Goal: Task Accomplishment & Management: Use online tool/utility

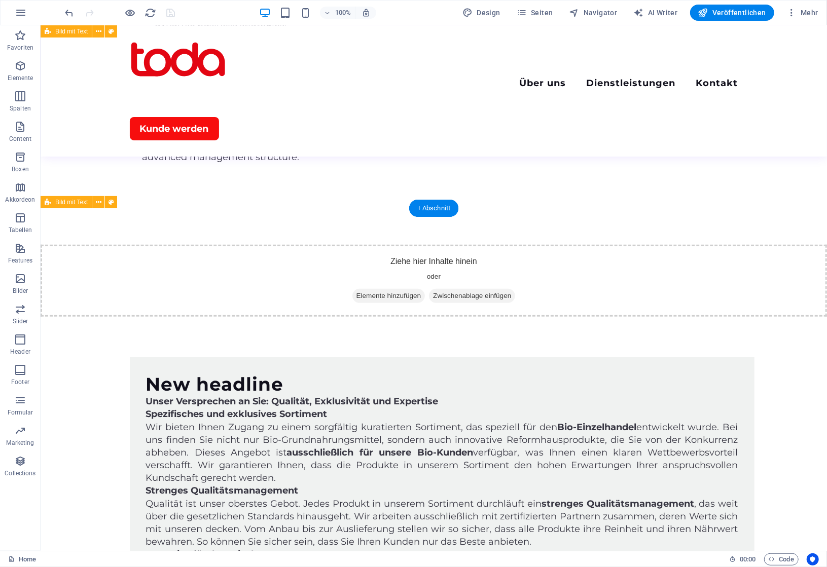
scroll to position [2688, 0]
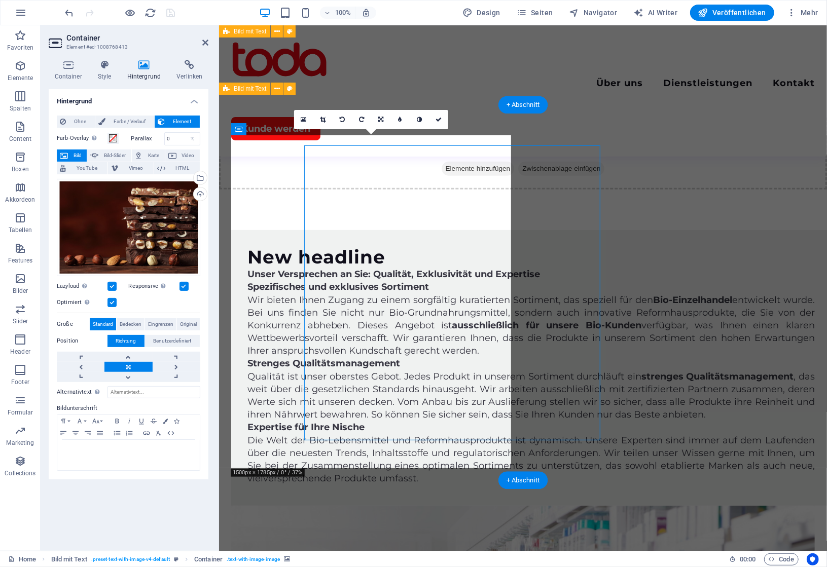
scroll to position [2639, 0]
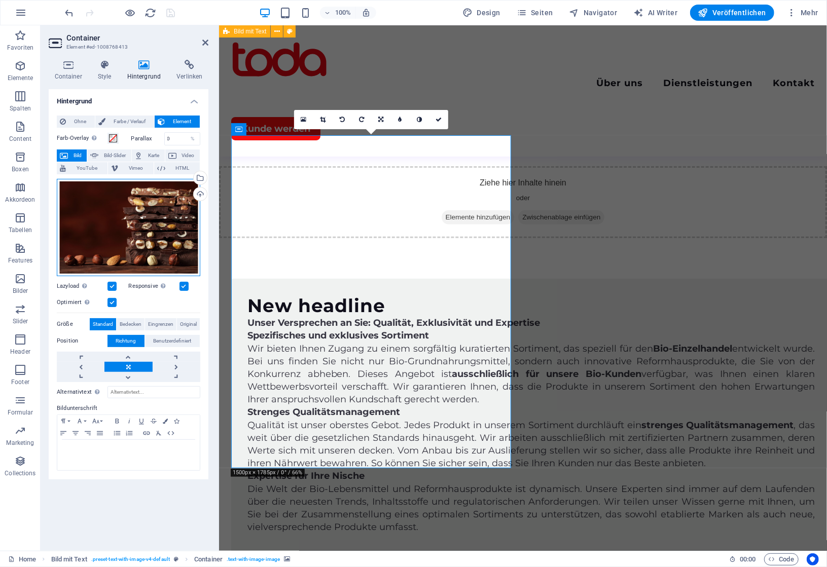
click at [133, 224] on div "Ziehe Dateien zum Hochladen hierher oder klicke hier, um aus Dateien oder koste…" at bounding box center [129, 227] width 144 height 97
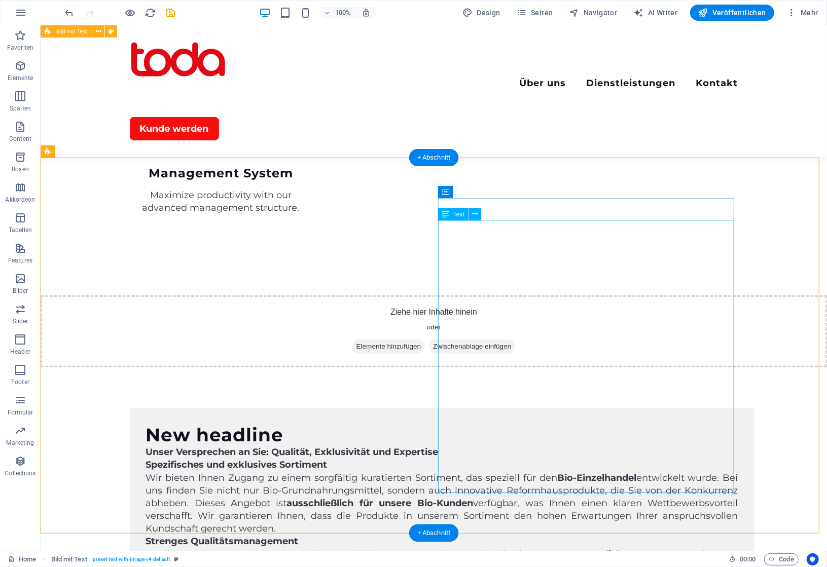
scroll to position [2637, 0]
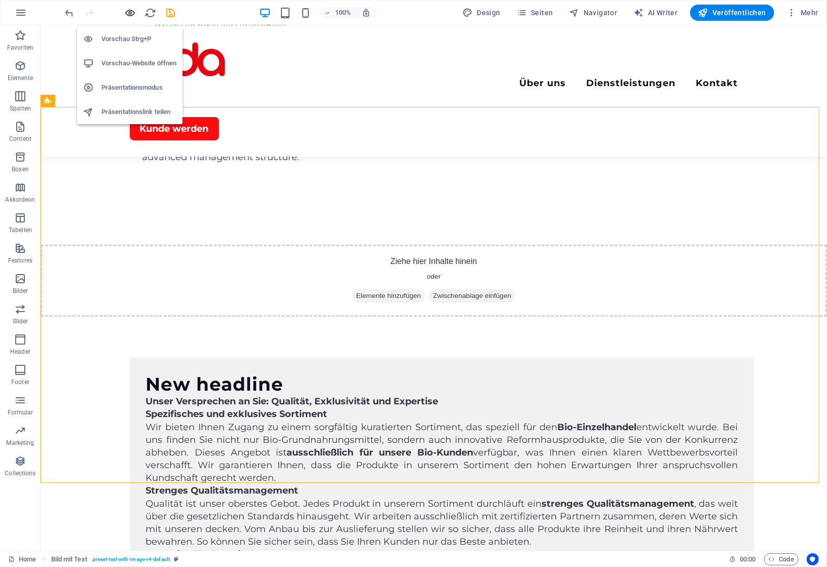
click at [130, 9] on icon "button" at bounding box center [131, 13] width 12 height 12
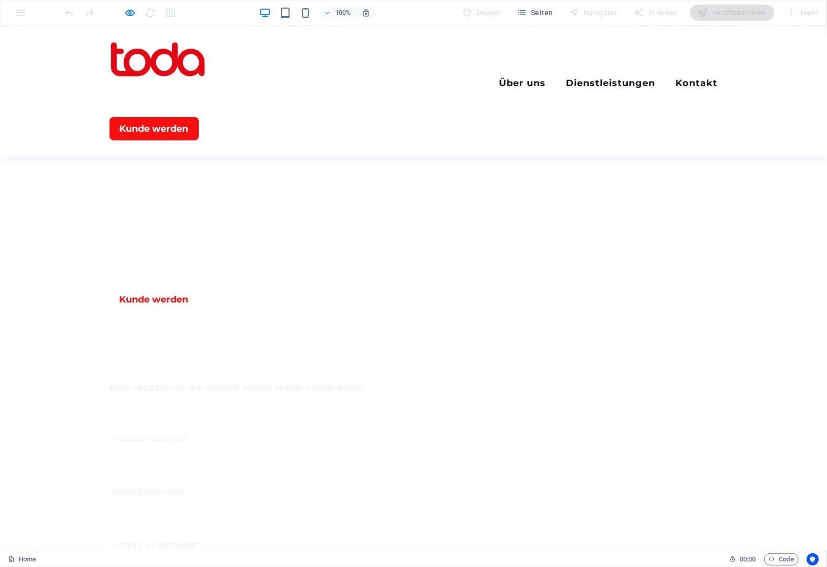
scroll to position [544, 0]
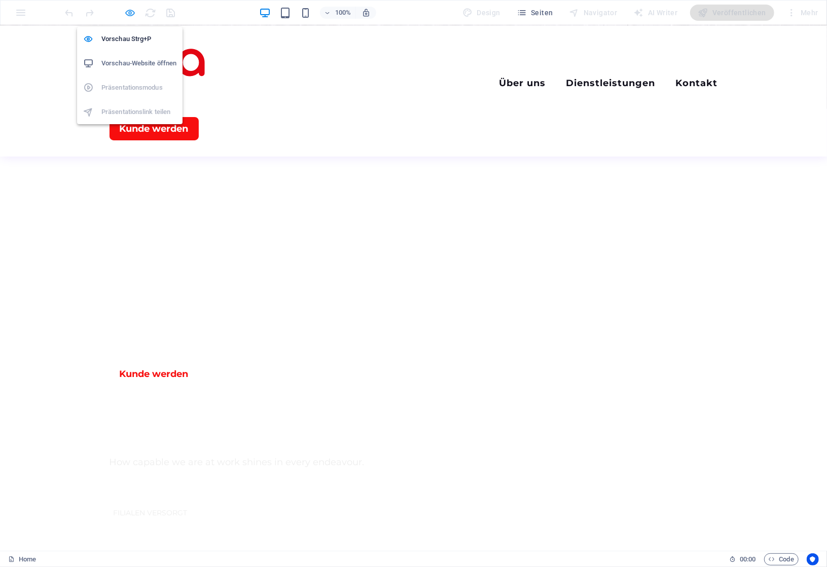
click at [131, 9] on icon "button" at bounding box center [131, 13] width 12 height 12
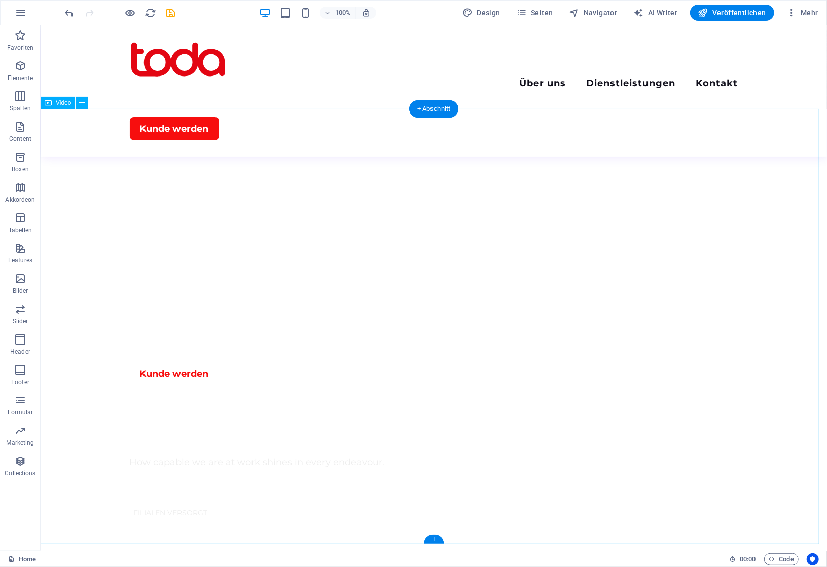
select select "%"
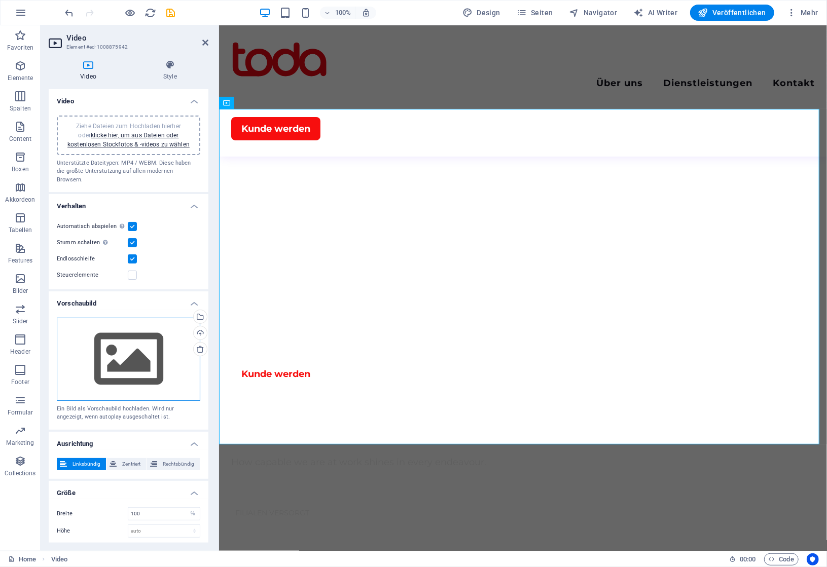
click at [118, 338] on div "Ziehe Dateien zum Hochladen hierher oder klicke hier, um aus Dateien oder koste…" at bounding box center [129, 359] width 144 height 83
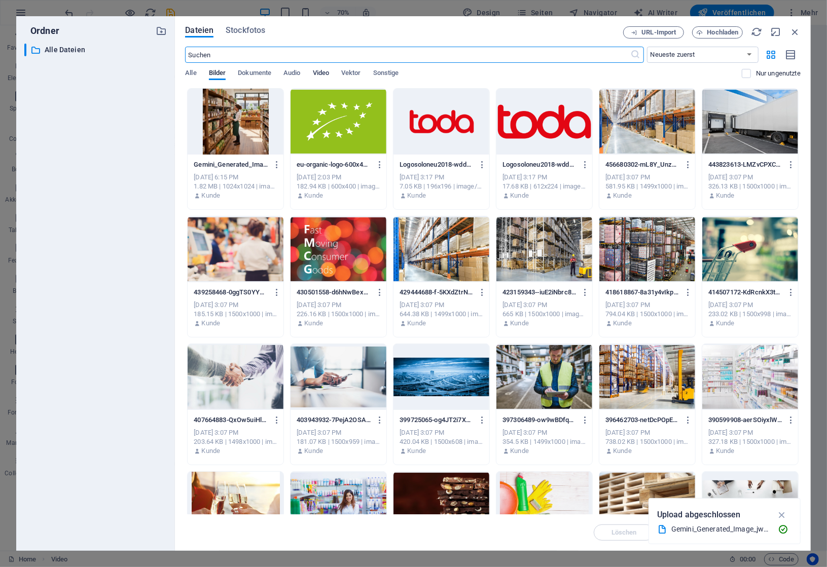
click at [320, 78] on span "Video" at bounding box center [321, 74] width 16 height 14
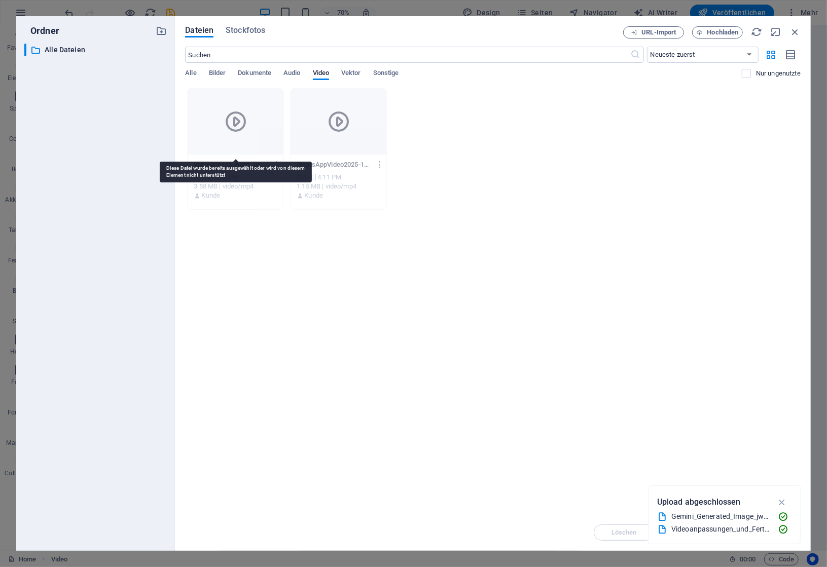
click at [257, 123] on div at bounding box center [236, 122] width 96 height 66
click at [252, 133] on div at bounding box center [236, 122] width 96 height 66
click at [796, 33] on icon "button" at bounding box center [795, 31] width 11 height 11
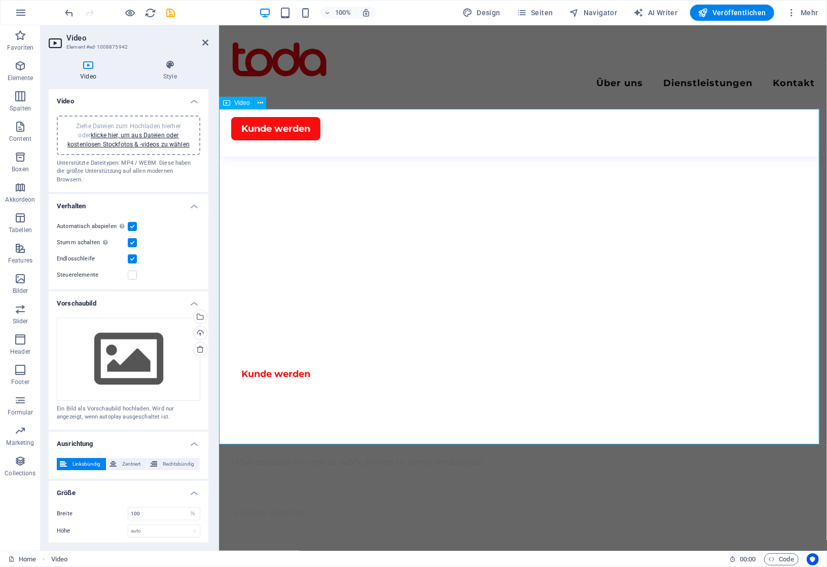
click at [116, 360] on div "Ziehe Dateien zum Hochladen hierher oder klicke hier, um aus Dateien oder koste…" at bounding box center [129, 359] width 144 height 83
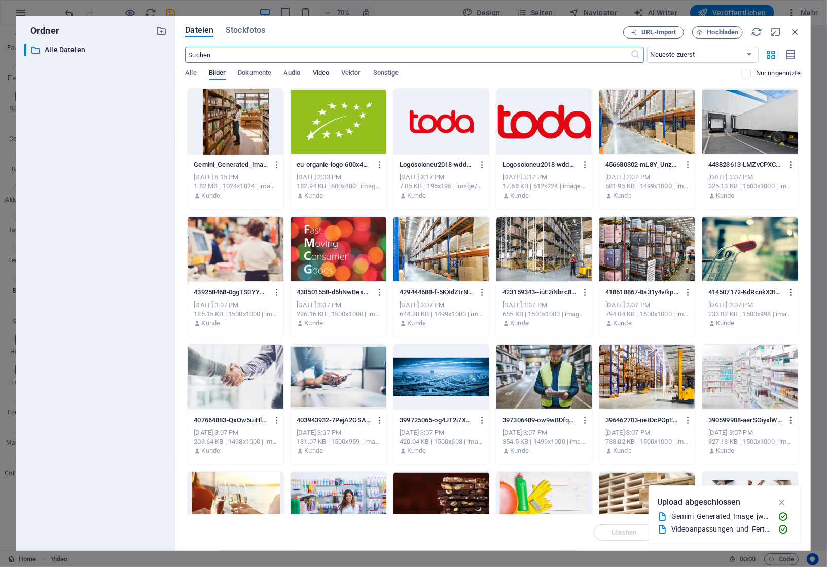
click at [327, 74] on span "Video" at bounding box center [321, 74] width 16 height 14
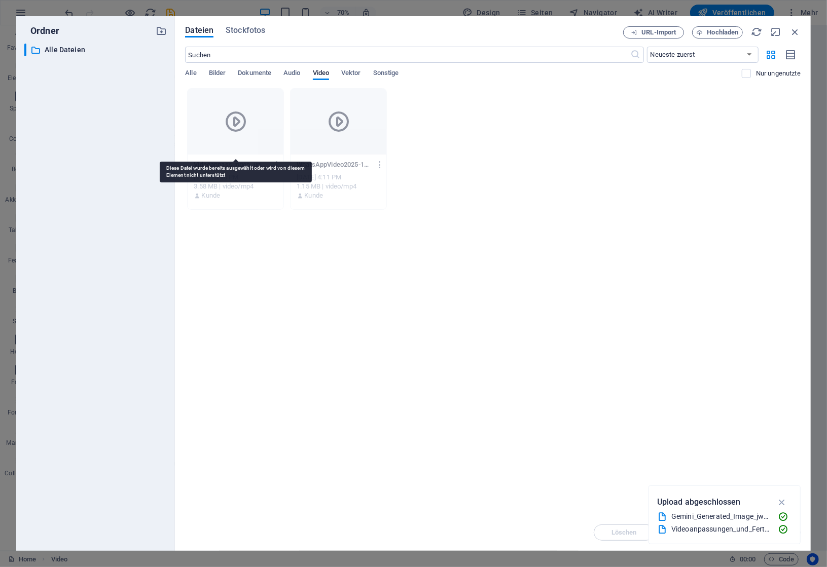
click at [243, 140] on div at bounding box center [236, 122] width 96 height 66
click at [796, 34] on icon "button" at bounding box center [795, 31] width 11 height 11
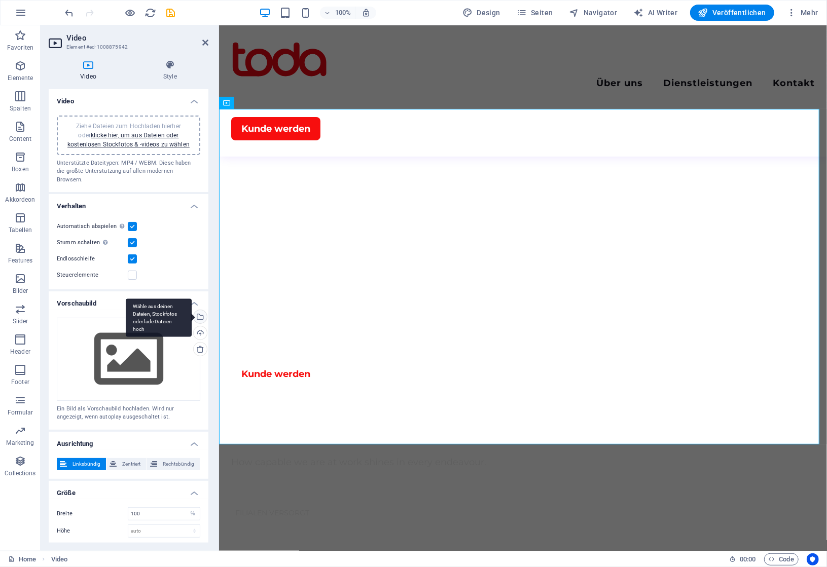
click at [192, 308] on div "Wähle aus deinen Dateien, Stockfotos oder lade Dateien hoch" at bounding box center [159, 318] width 66 height 38
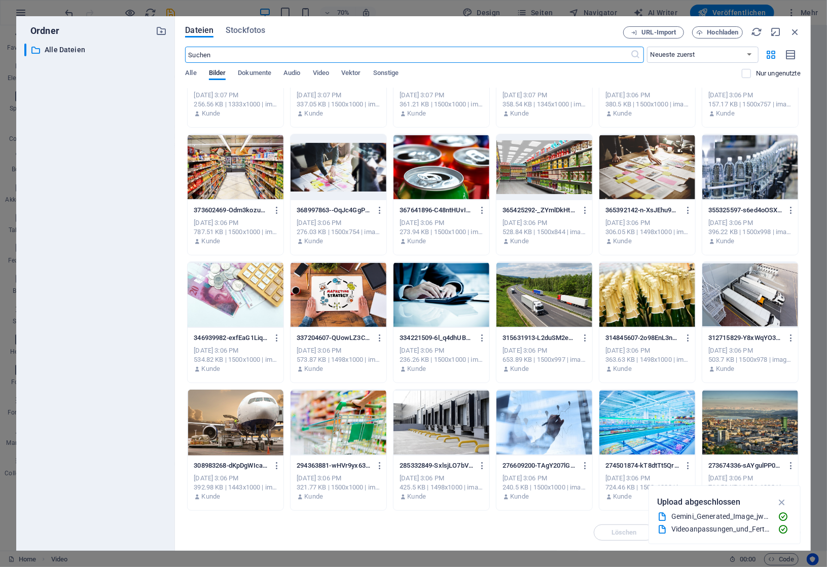
scroll to position [0, 0]
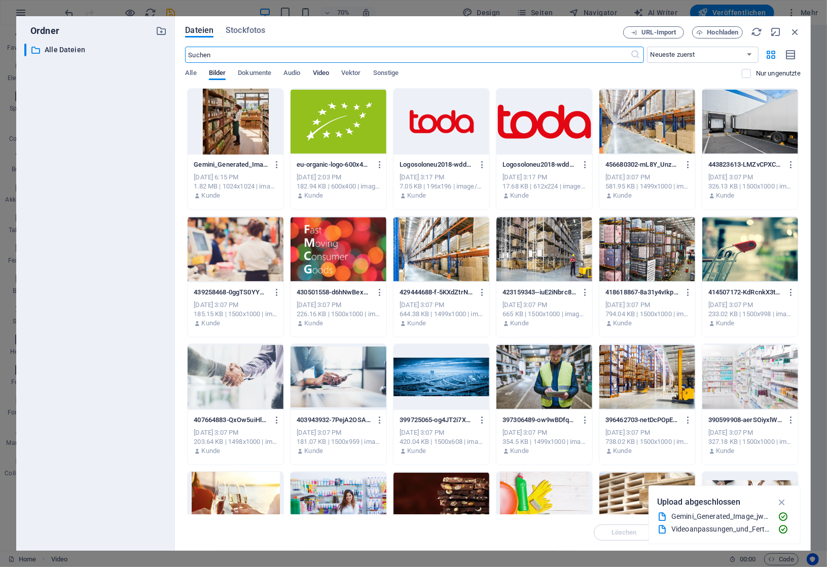
click at [322, 71] on span "Video" at bounding box center [321, 74] width 16 height 14
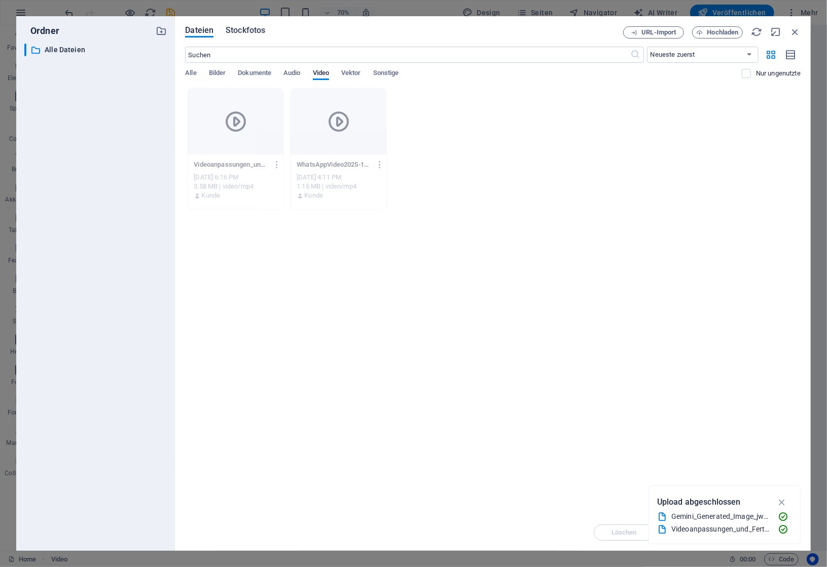
click at [240, 30] on span "Stockfotos" at bounding box center [246, 30] width 40 height 12
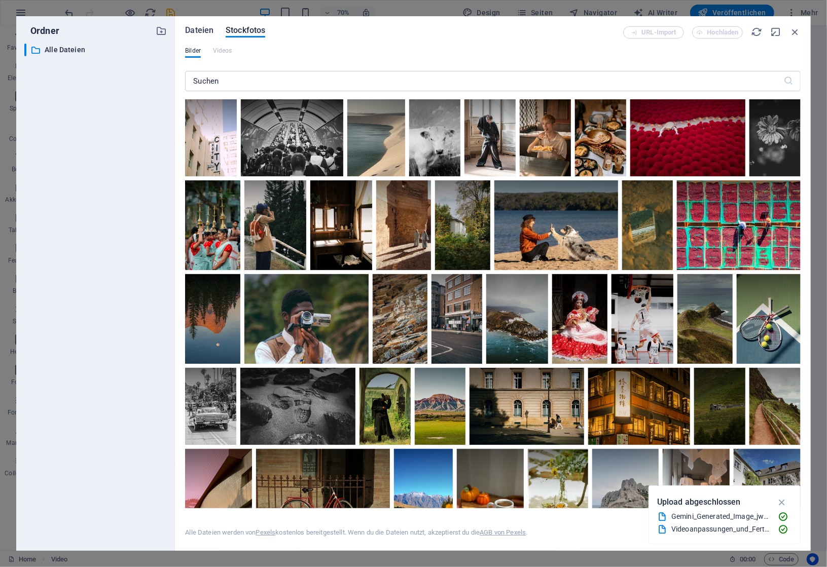
click at [195, 30] on span "Dateien" at bounding box center [199, 30] width 28 height 12
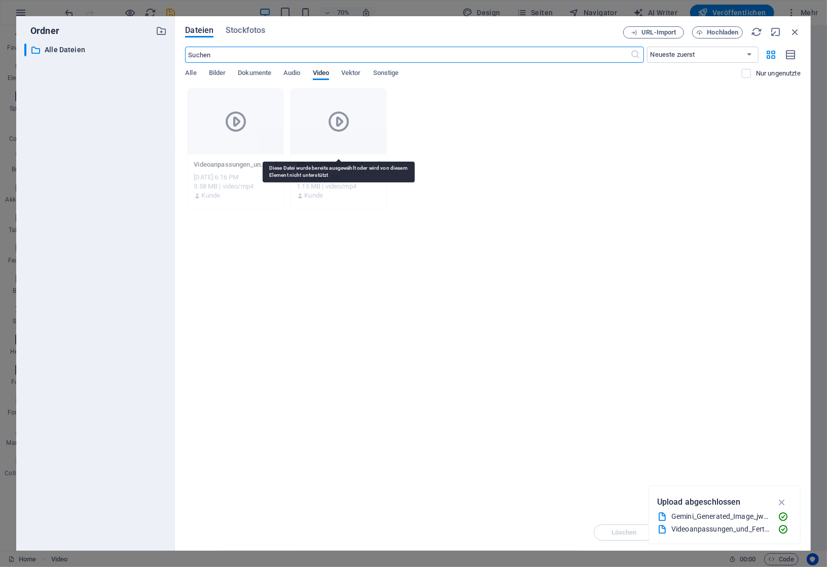
click at [343, 120] on icon at bounding box center [339, 122] width 24 height 24
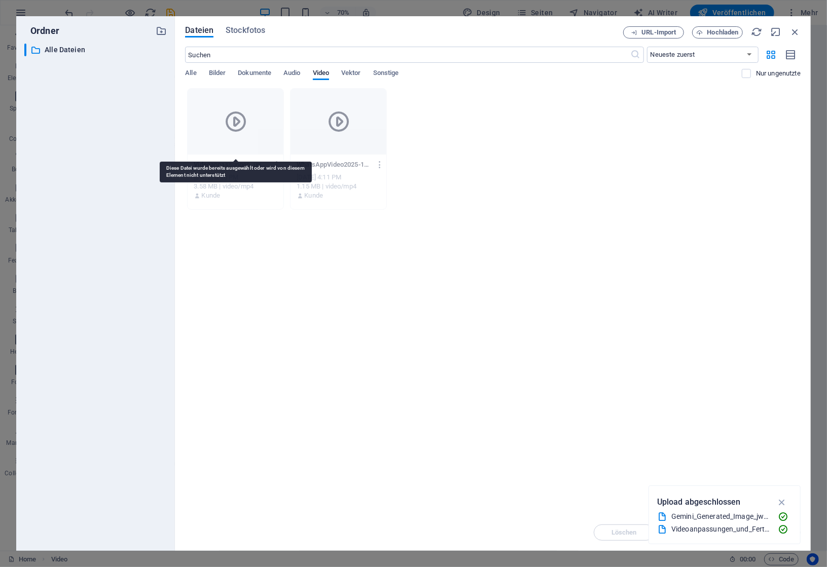
click at [229, 126] on icon at bounding box center [236, 122] width 24 height 24
click at [779, 502] on icon "button" at bounding box center [782, 502] width 12 height 11
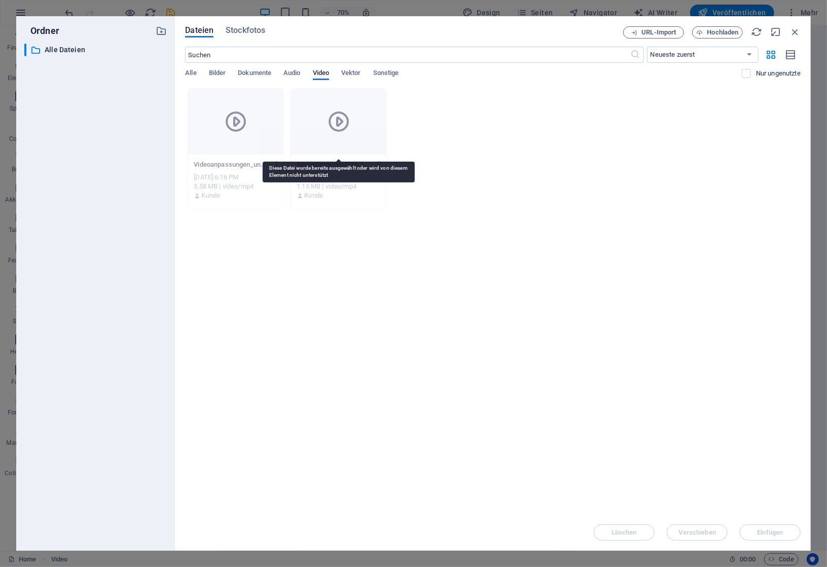
click at [328, 148] on div at bounding box center [339, 122] width 96 height 66
drag, startPoint x: 794, startPoint y: 31, endPoint x: 574, endPoint y: 6, distance: 221.5
click at [794, 31] on icon "button" at bounding box center [795, 31] width 11 height 11
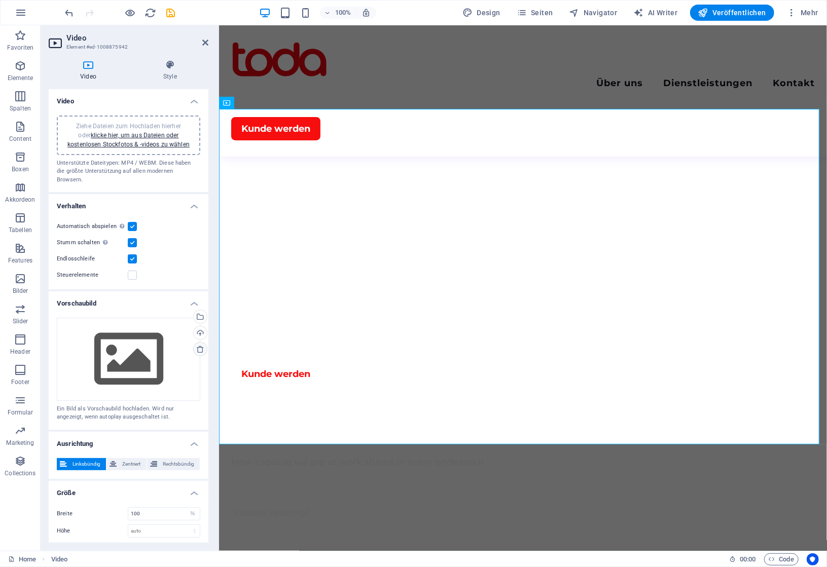
click at [201, 345] on icon at bounding box center [200, 349] width 8 height 8
click at [133, 271] on label at bounding box center [132, 275] width 9 height 9
click at [0, 0] on input "Steuerelemente" at bounding box center [0, 0] width 0 height 0
click at [201, 345] on icon at bounding box center [200, 349] width 8 height 8
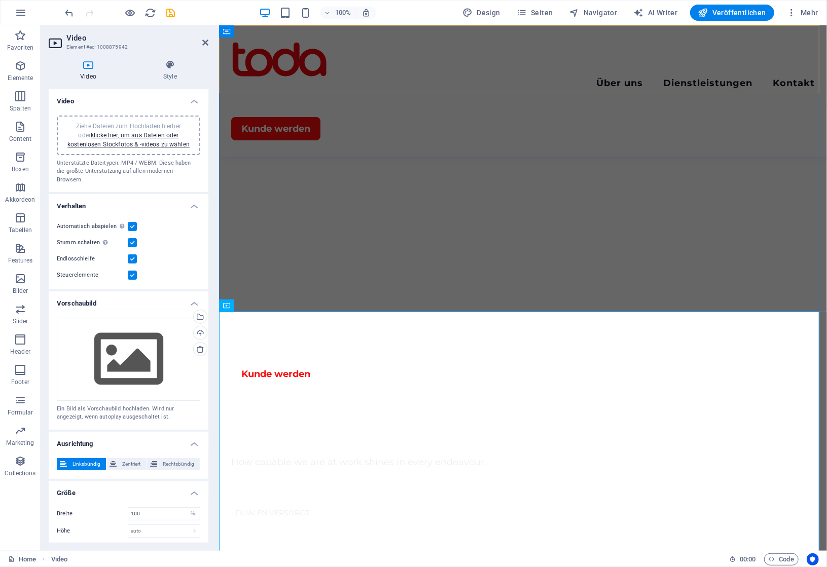
scroll to position [239, 0]
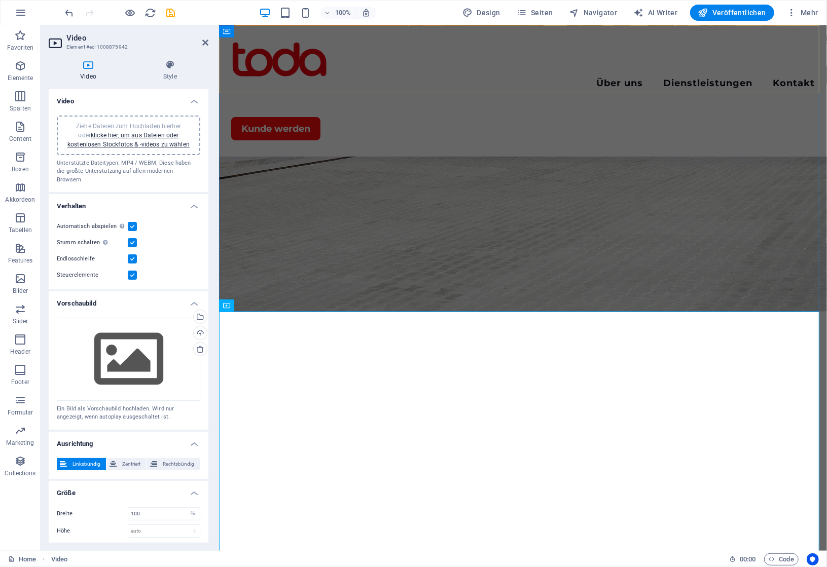
click at [411, 76] on div "Menu Über uns Dienstleistungen Kontakt Kunde werden" at bounding box center [523, 90] width 608 height 131
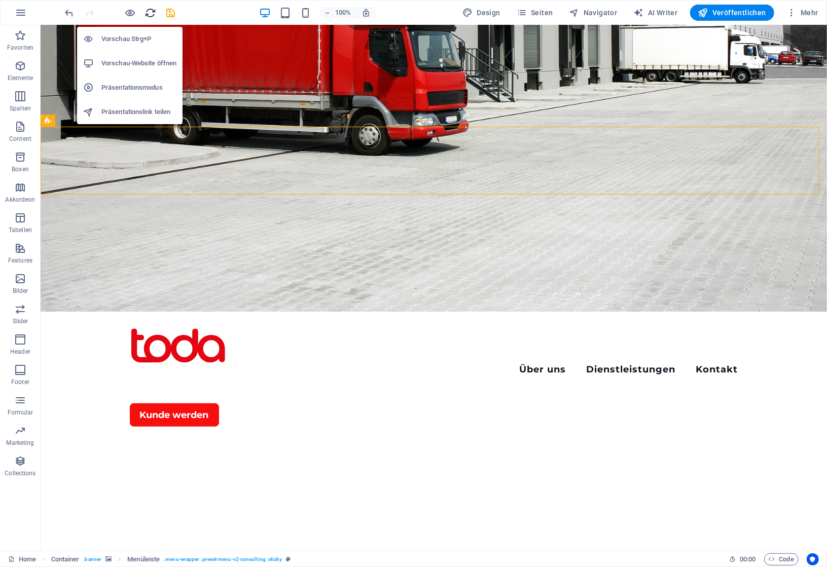
scroll to position [0, 0]
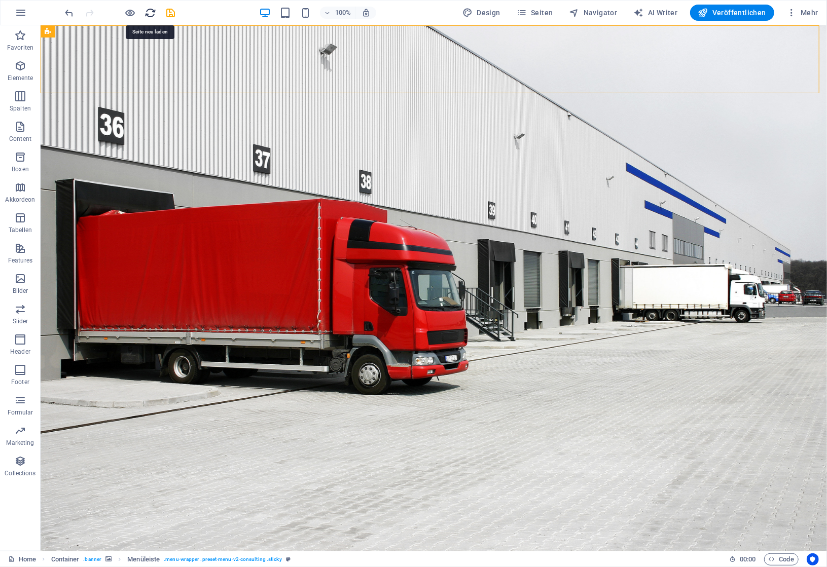
click at [151, 8] on icon "reload" at bounding box center [151, 13] width 12 height 12
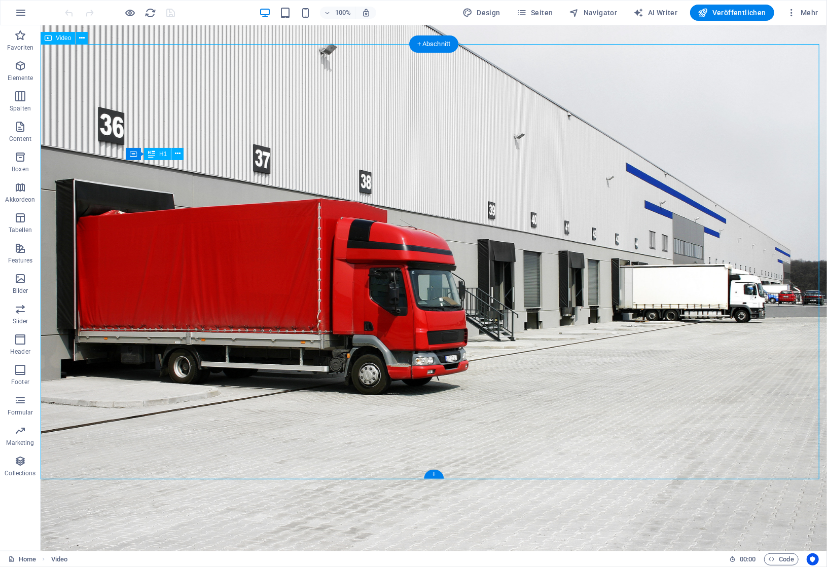
select select "%"
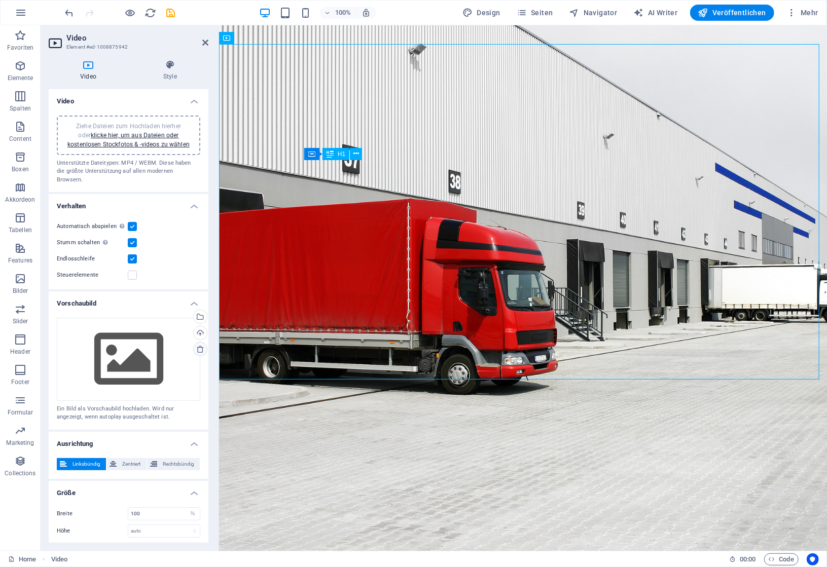
click at [197, 345] on icon at bounding box center [200, 349] width 8 height 8
click at [131, 222] on label at bounding box center [132, 226] width 9 height 9
click at [0, 0] on input "Automatisch abspielen Automatisch abspielen ist nur verfügbar, wenn [PERSON_NAM…" at bounding box center [0, 0] width 0 height 0
click at [196, 345] on icon at bounding box center [200, 349] width 8 height 8
click at [160, 349] on div "Ziehe Dateien zum Hochladen hierher oder klicke hier, um aus Dateien oder koste…" at bounding box center [129, 359] width 144 height 83
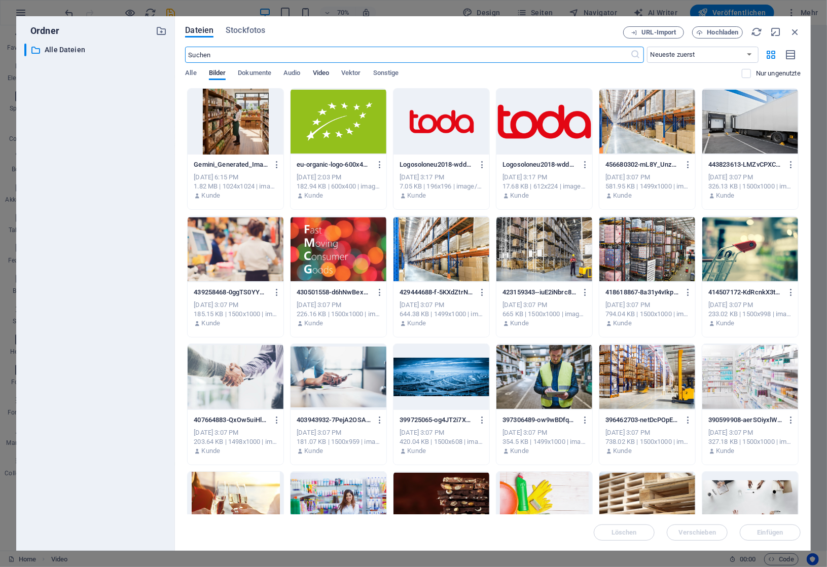
click at [323, 73] on span "Video" at bounding box center [321, 74] width 16 height 14
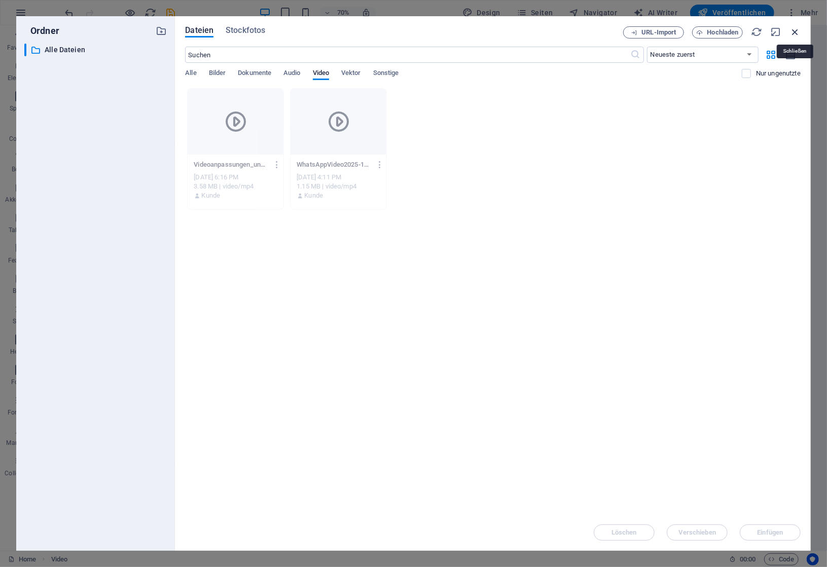
click at [793, 30] on icon "button" at bounding box center [795, 31] width 11 height 11
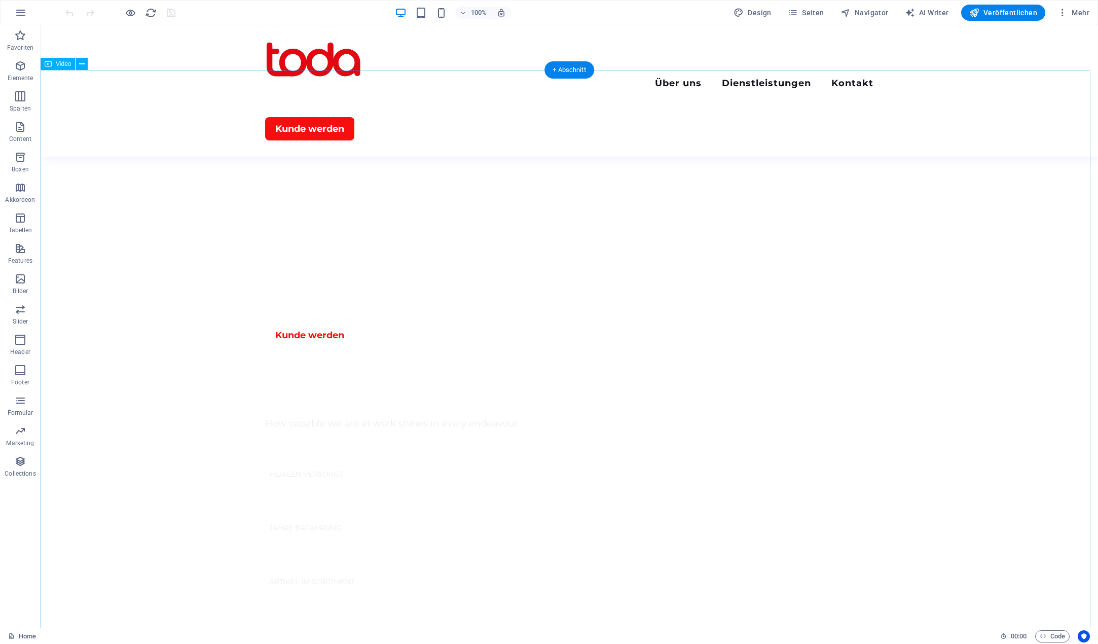
scroll to position [659, 0]
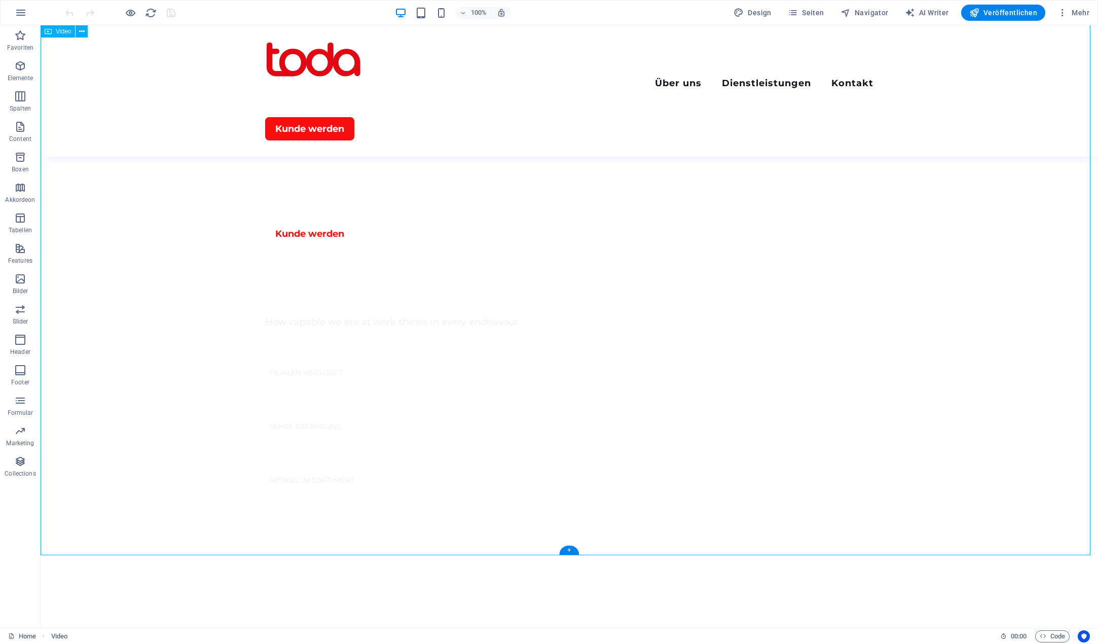
select select "%"
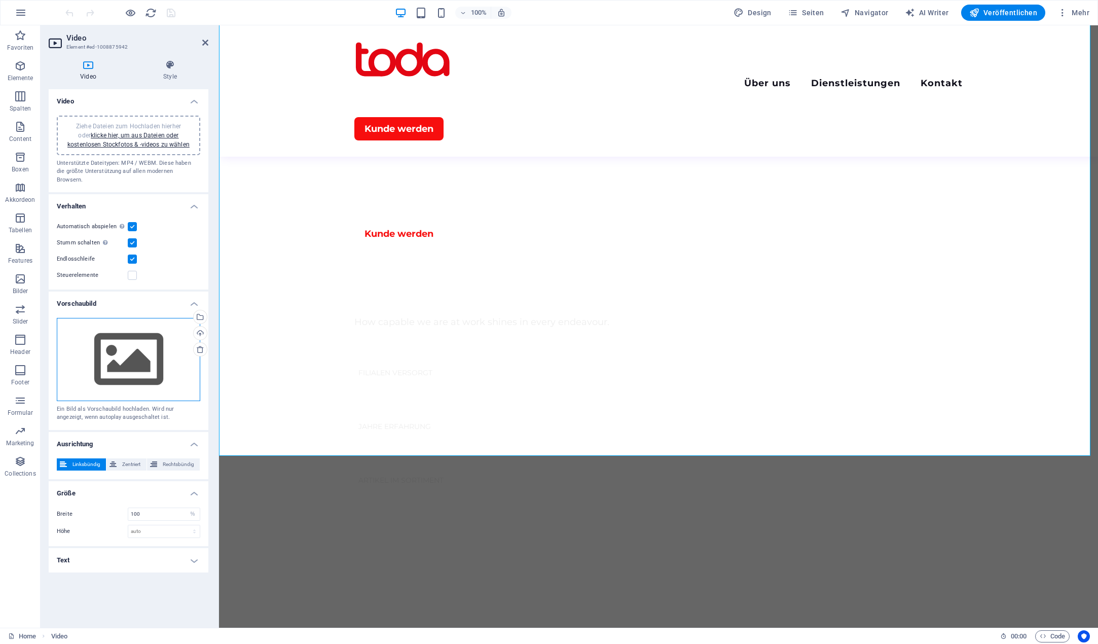
click at [137, 326] on div "Ziehe Dateien zum Hochladen hierher oder klicke hier, um aus Dateien oder koste…" at bounding box center [129, 359] width 144 height 83
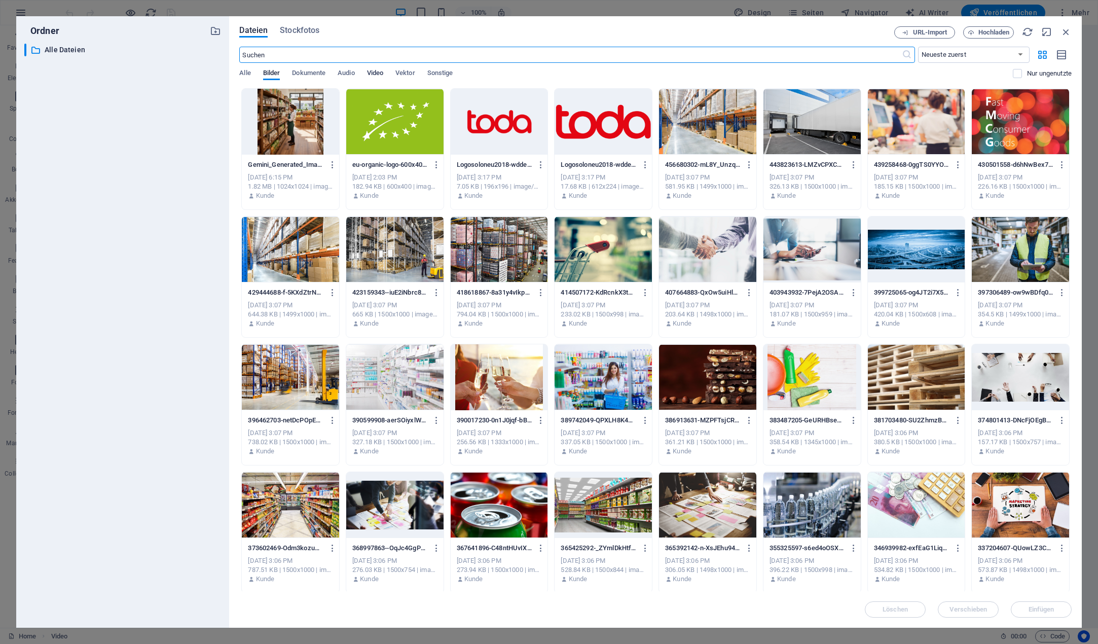
click at [373, 73] on span "Video" at bounding box center [375, 74] width 16 height 14
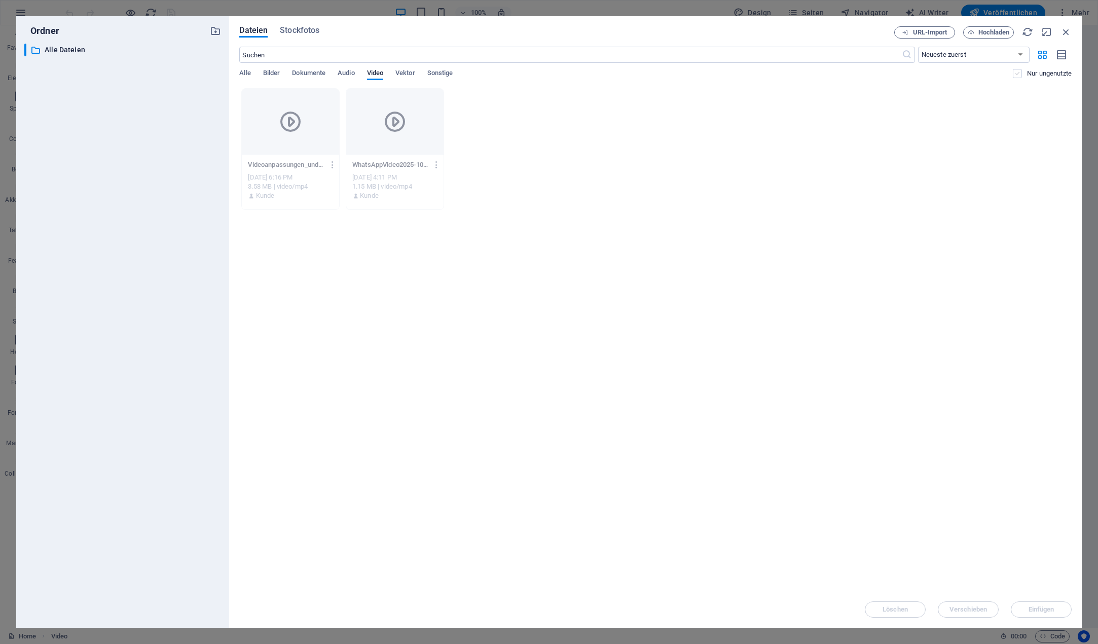
click at [1020, 77] on label at bounding box center [1017, 73] width 9 height 9
click at [0, 0] on input "checkbox" at bounding box center [0, 0] width 0 height 0
click at [1018, 75] on label at bounding box center [1017, 73] width 9 height 9
click at [0, 0] on input "checkbox" at bounding box center [0, 0] width 0 height 0
click at [247, 72] on span "Alle" at bounding box center [244, 74] width 11 height 14
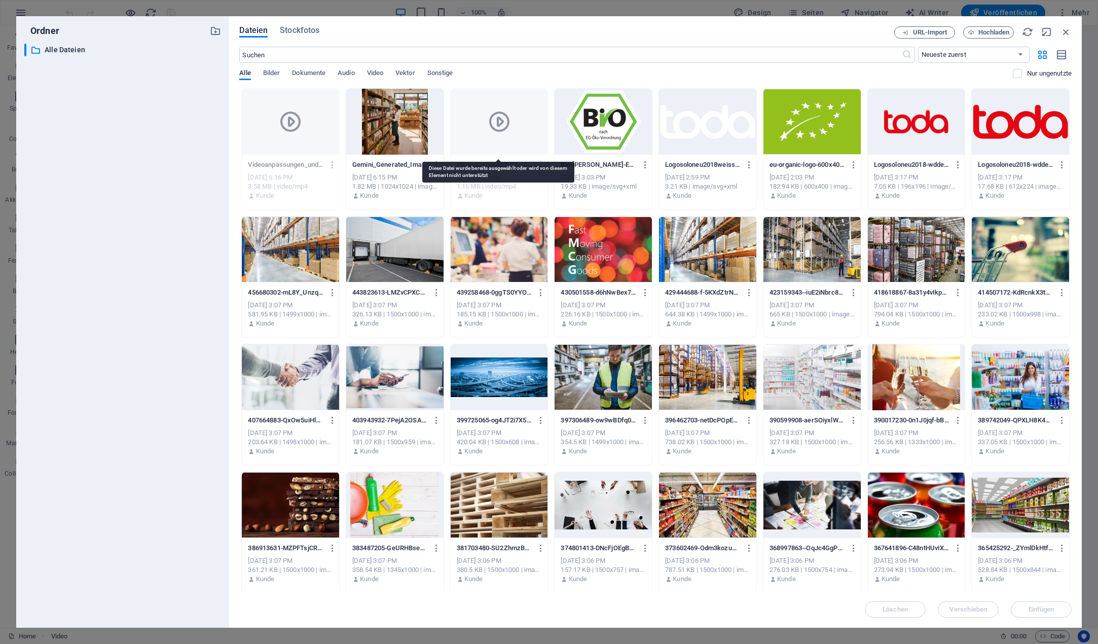
click at [517, 144] on div at bounding box center [499, 122] width 97 height 66
click at [994, 33] on span "Hochladen" at bounding box center [994, 32] width 31 height 6
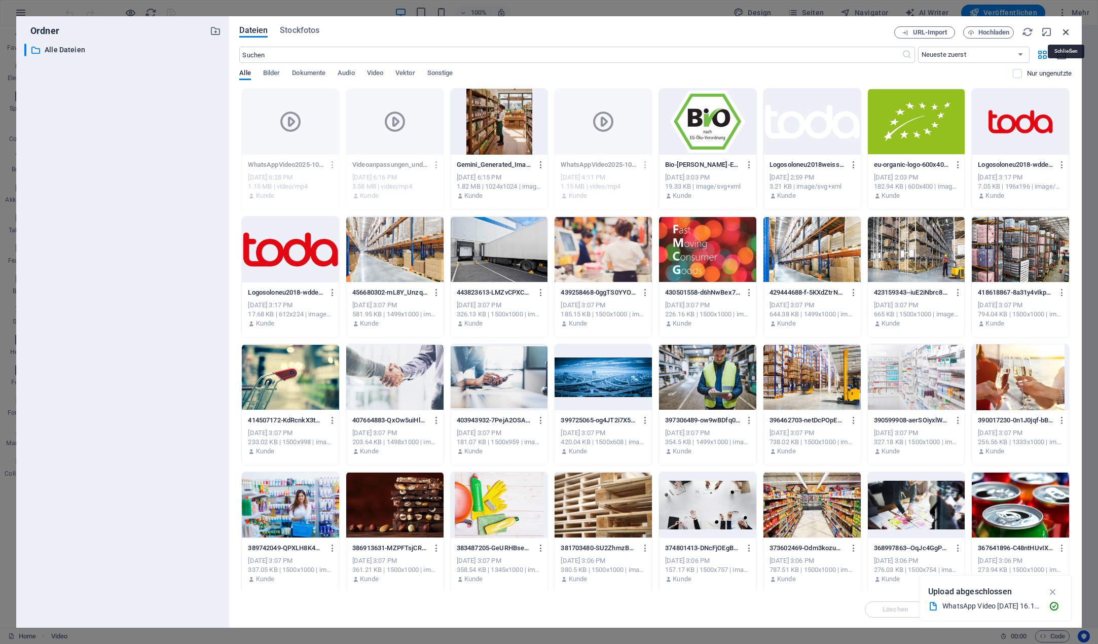
click at [1067, 31] on icon "button" at bounding box center [1066, 31] width 11 height 11
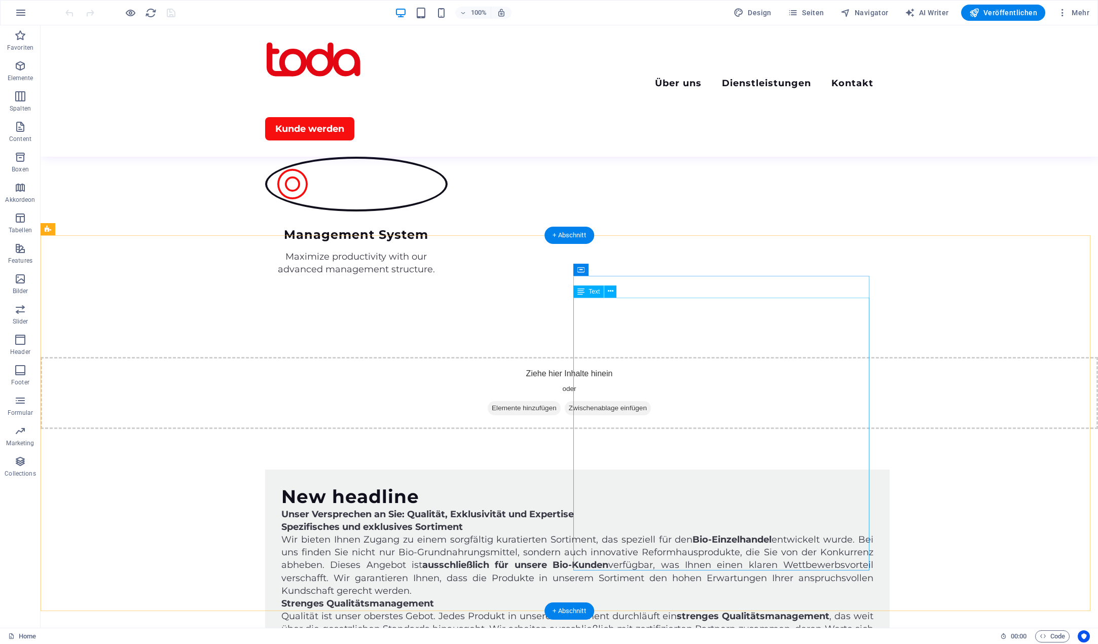
scroll to position [2838, 0]
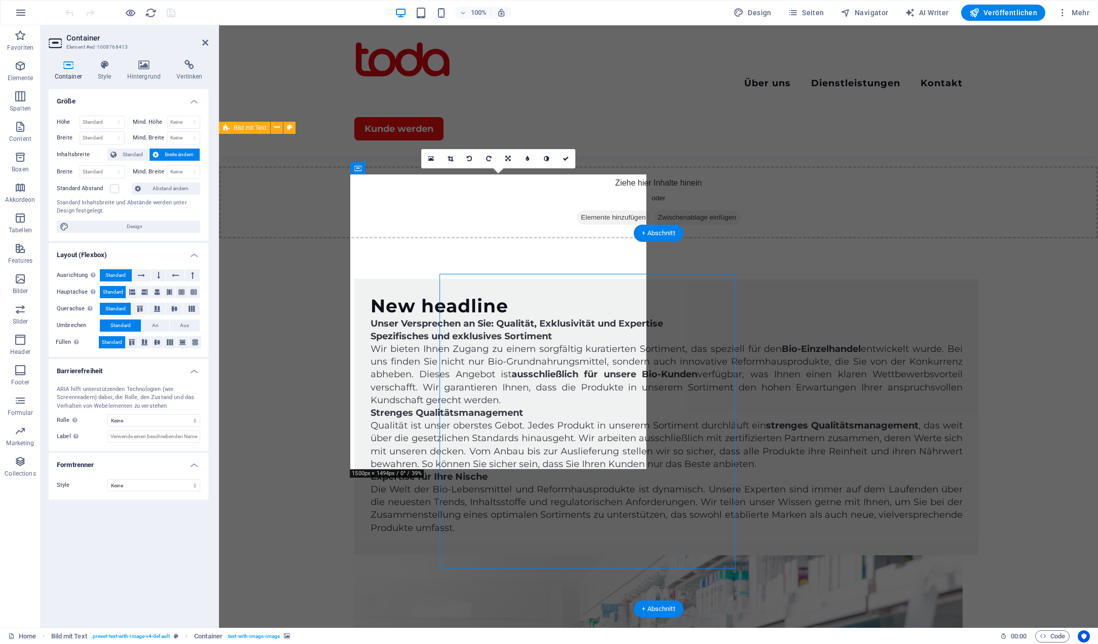
scroll to position [2738, 0]
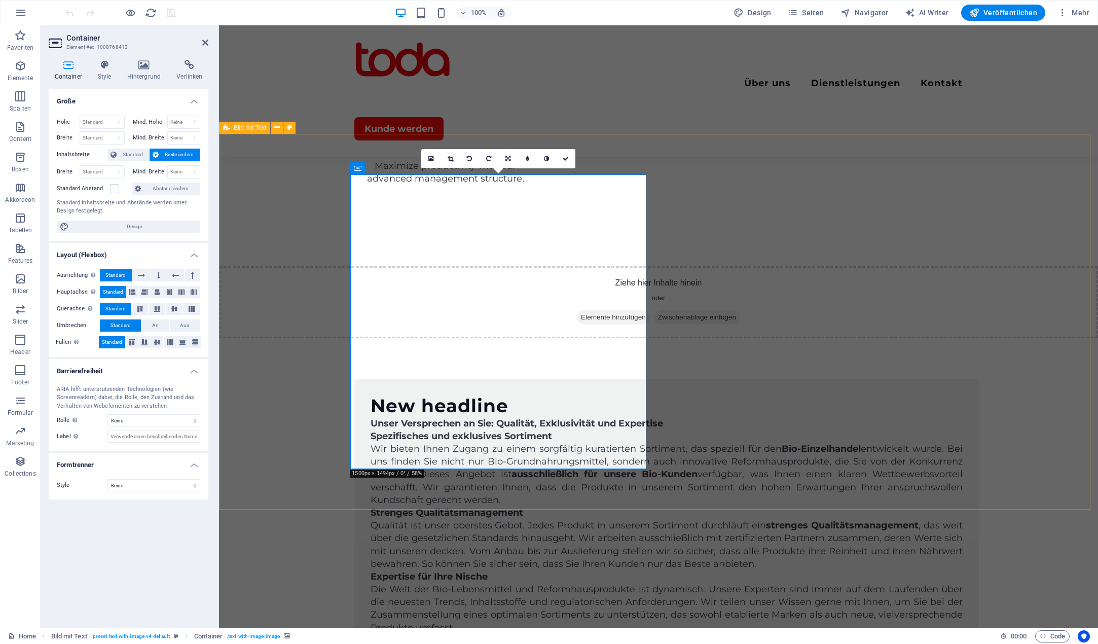
click at [140, 69] on icon at bounding box center [144, 65] width 46 height 10
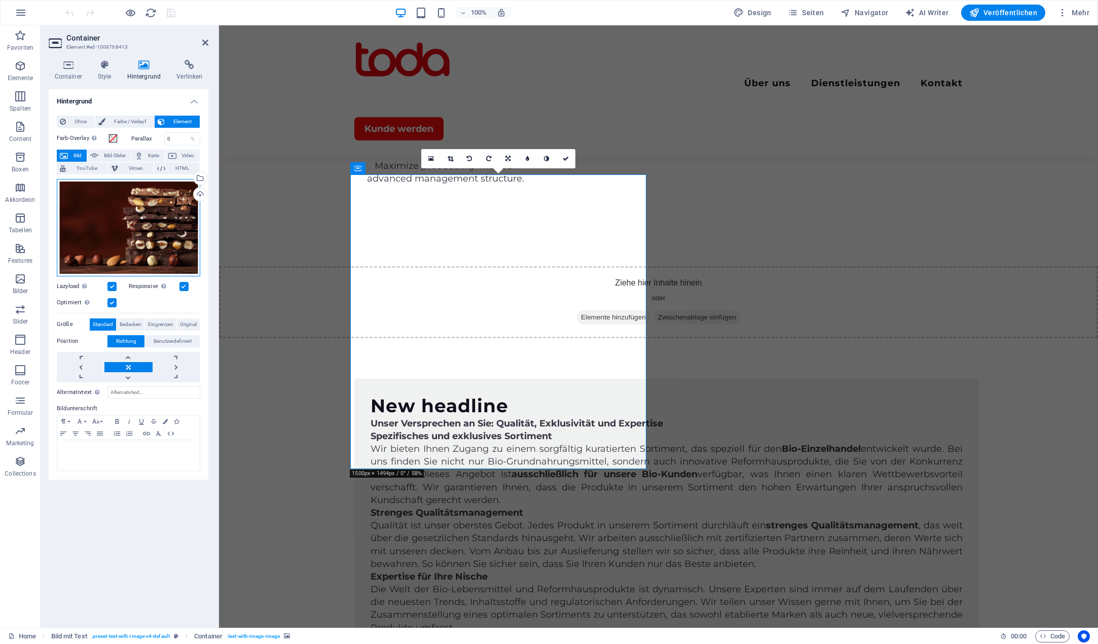
click at [125, 204] on div "Ziehe Dateien zum Hochladen hierher oder klicke hier, um aus Dateien oder koste…" at bounding box center [129, 227] width 144 height 97
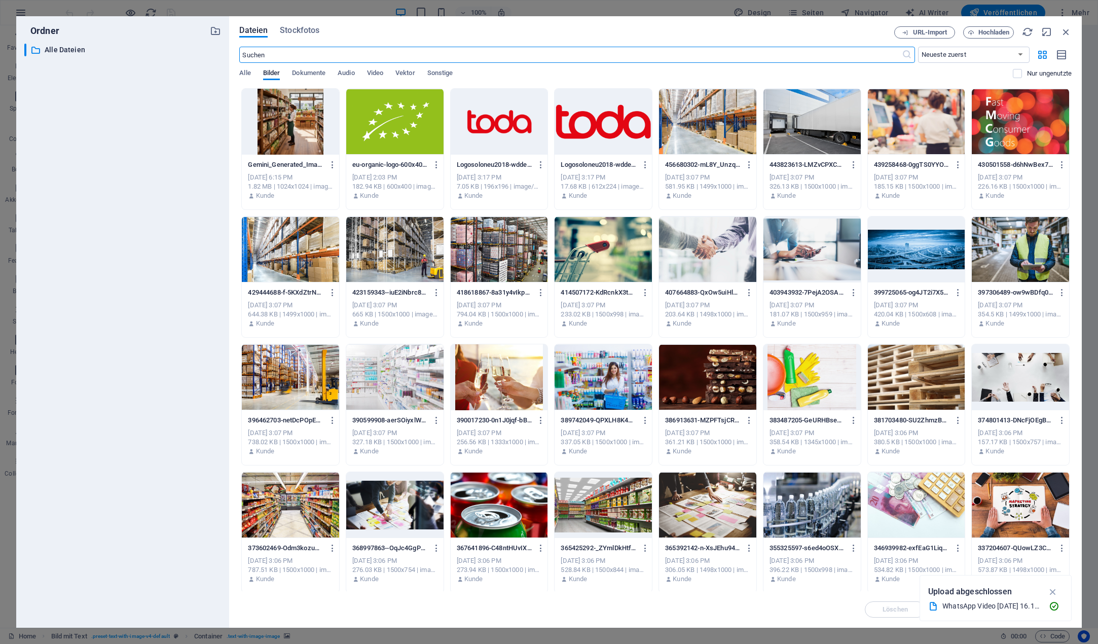
scroll to position [2625, 0]
click at [293, 127] on div at bounding box center [290, 122] width 97 height 66
click at [295, 123] on div "1" at bounding box center [290, 122] width 97 height 66
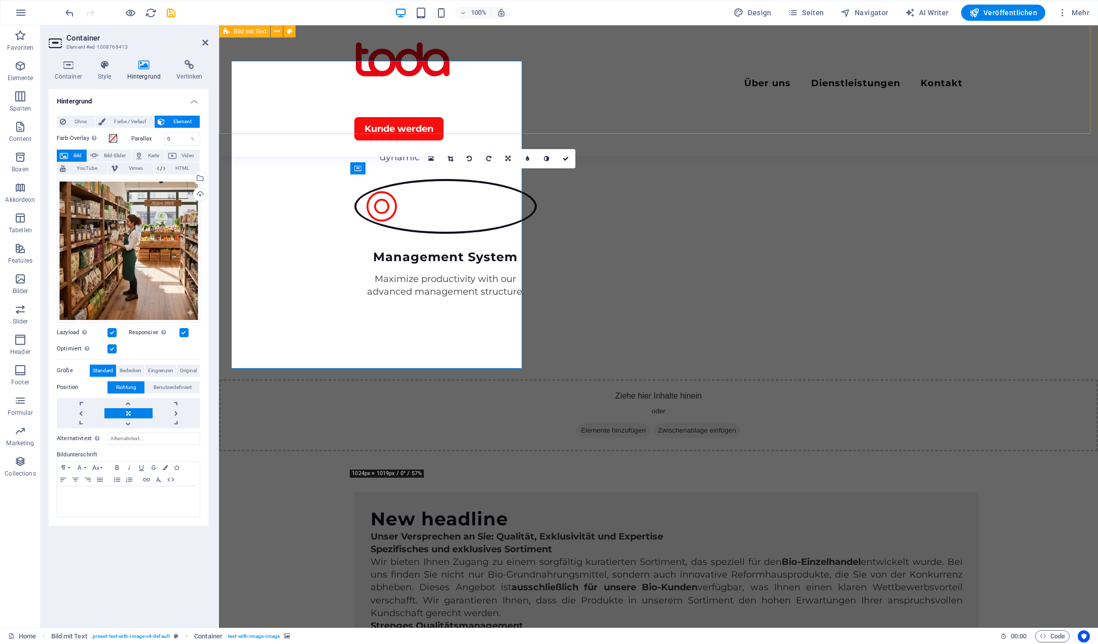
scroll to position [2738, 0]
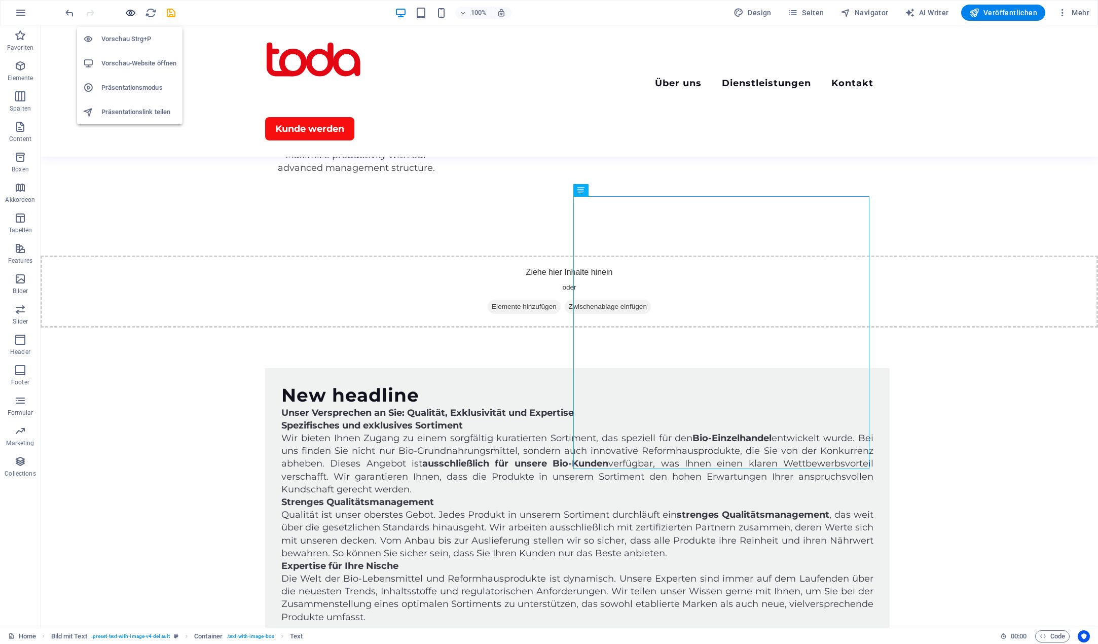
click at [130, 12] on icon "button" at bounding box center [131, 13] width 12 height 12
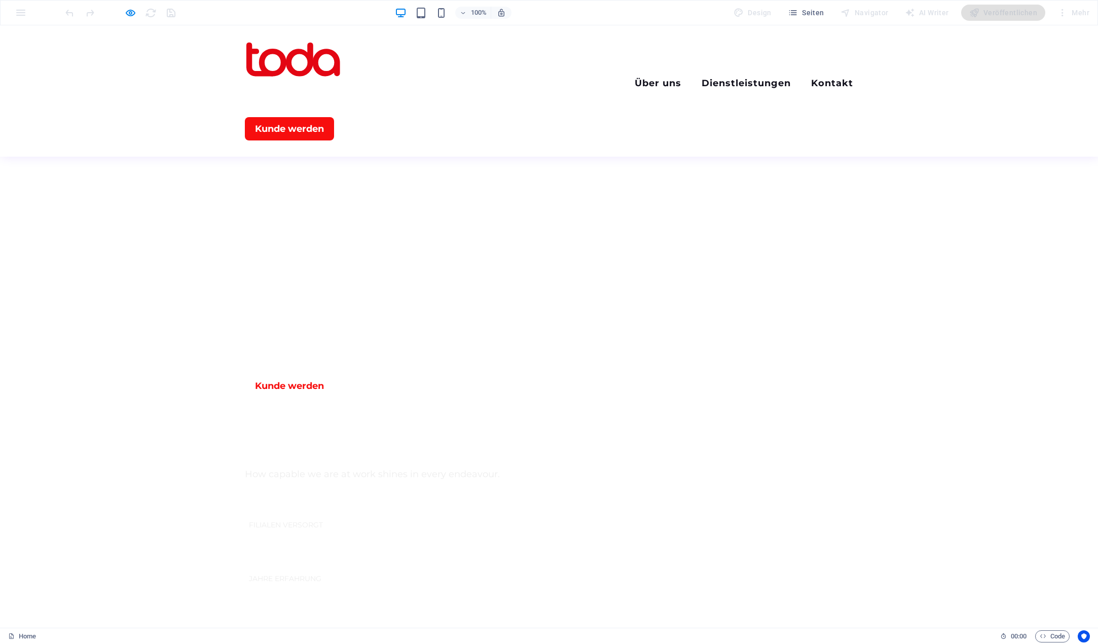
scroll to position [456, 0]
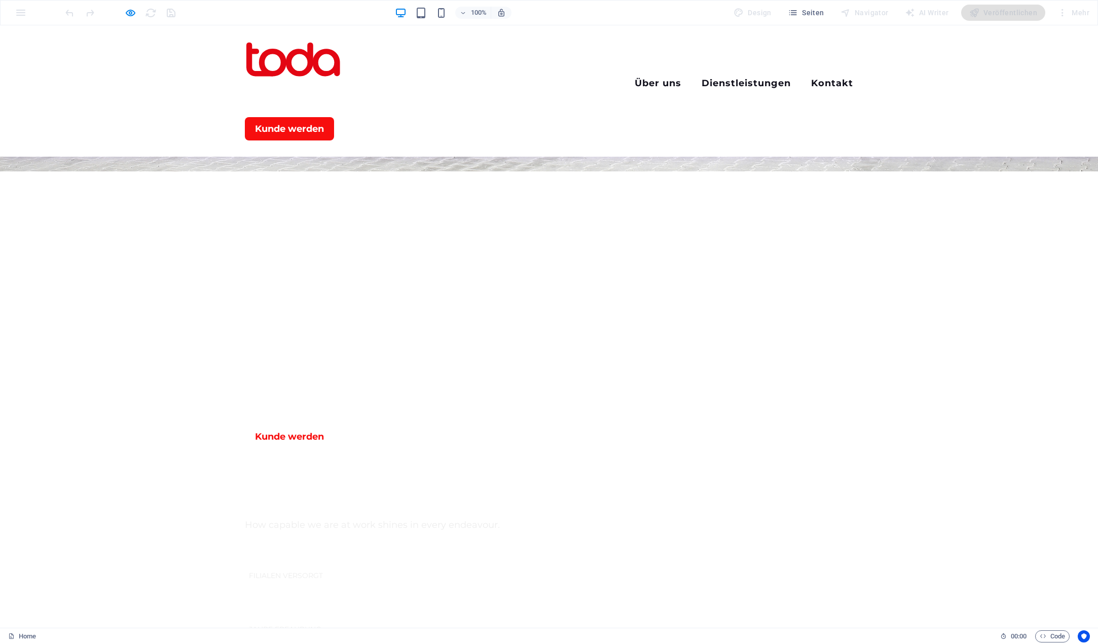
click at [966, 49] on div "Menu Über uns Dienstleistungen Kontakt Kunde werden" at bounding box center [549, 90] width 1098 height 131
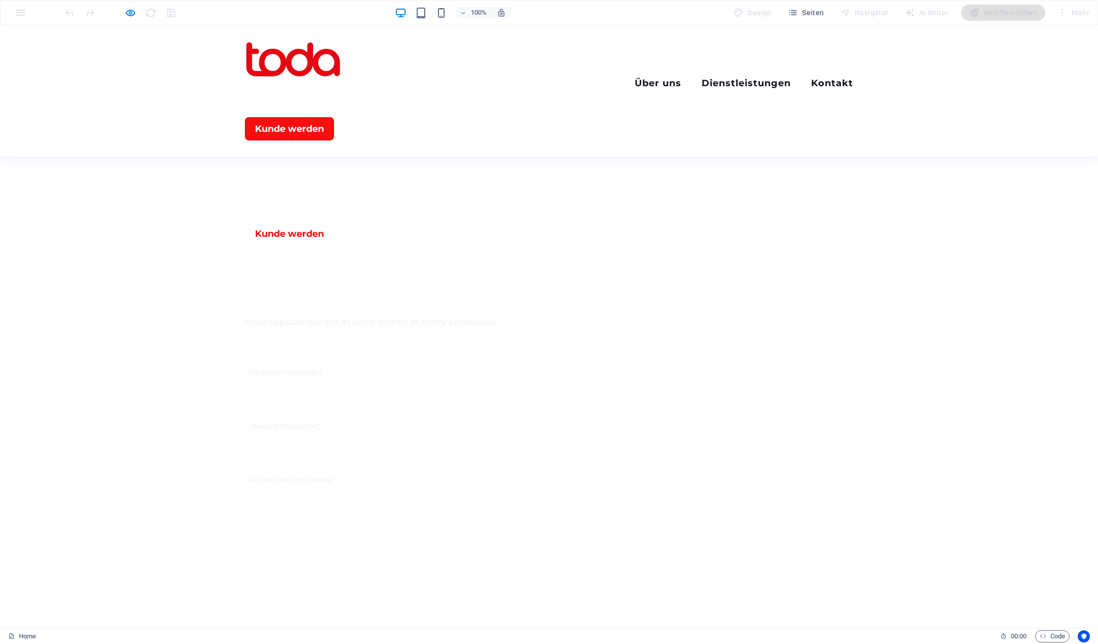
scroll to position [862, 0]
click at [127, 13] on icon "button" at bounding box center [131, 13] width 12 height 12
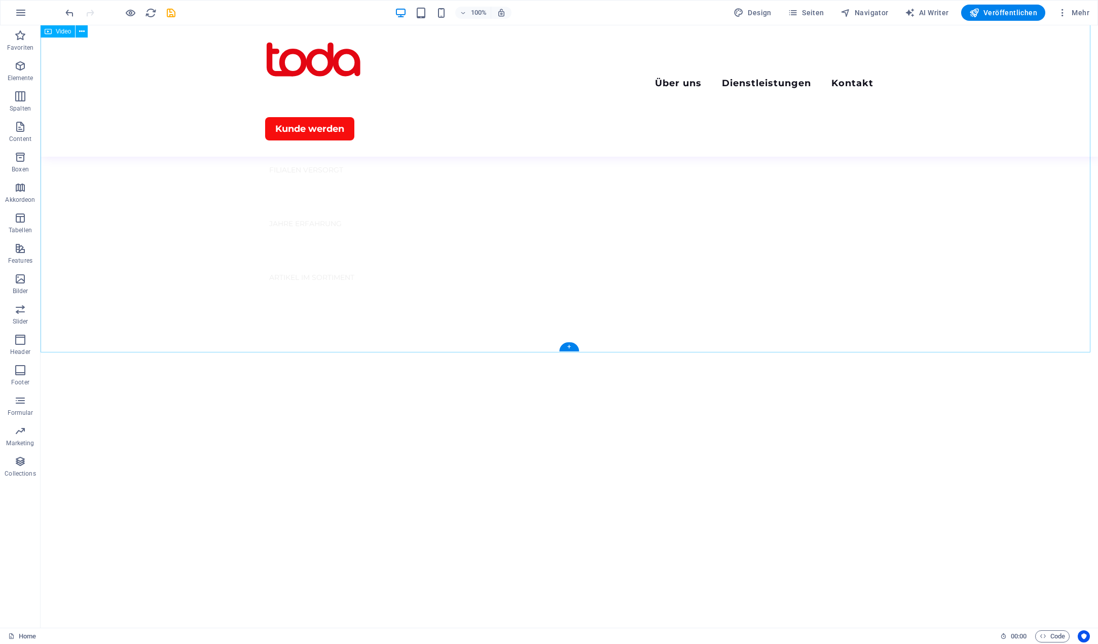
click at [467, 317] on figure at bounding box center [570, 581] width 1058 height 529
select select "%"
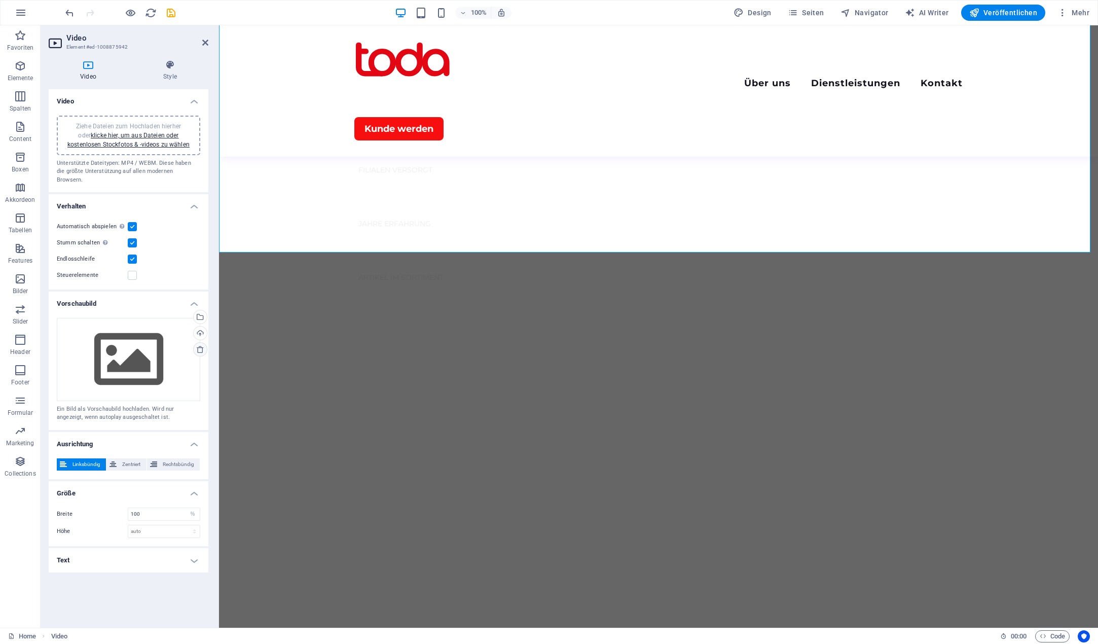
click at [205, 342] on link at bounding box center [200, 349] width 14 height 14
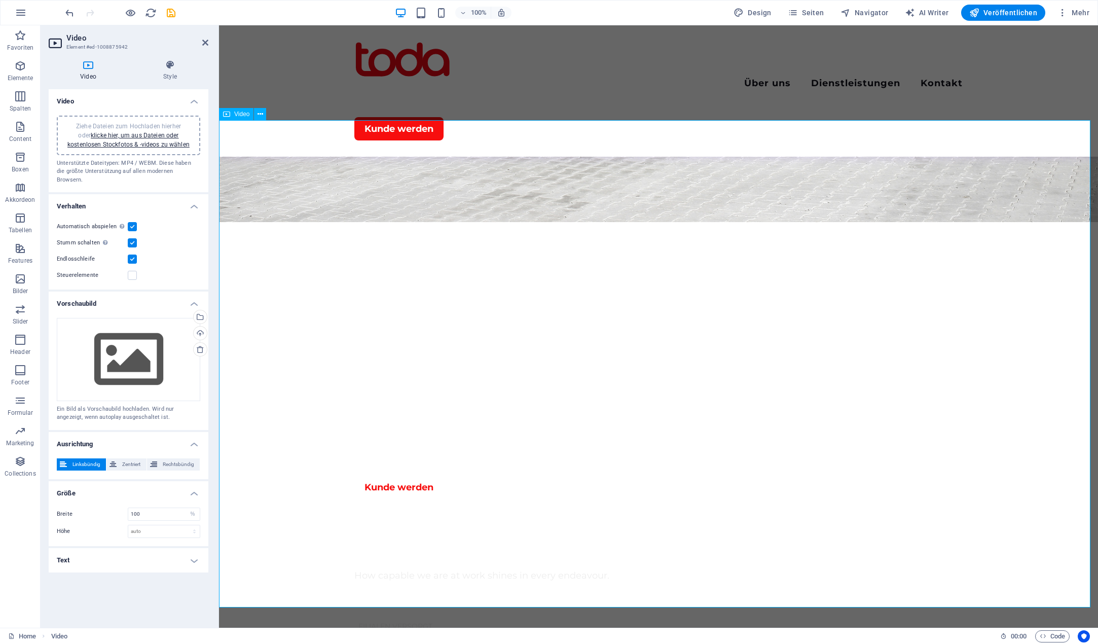
scroll to position [355, 0]
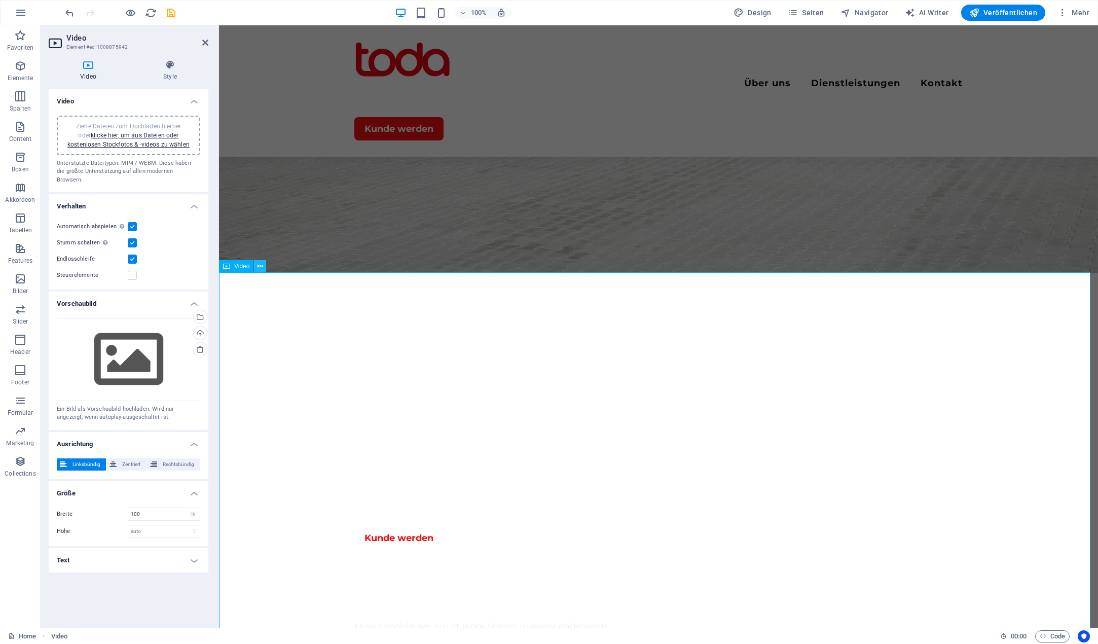
click at [261, 267] on icon at bounding box center [261, 266] width 6 height 11
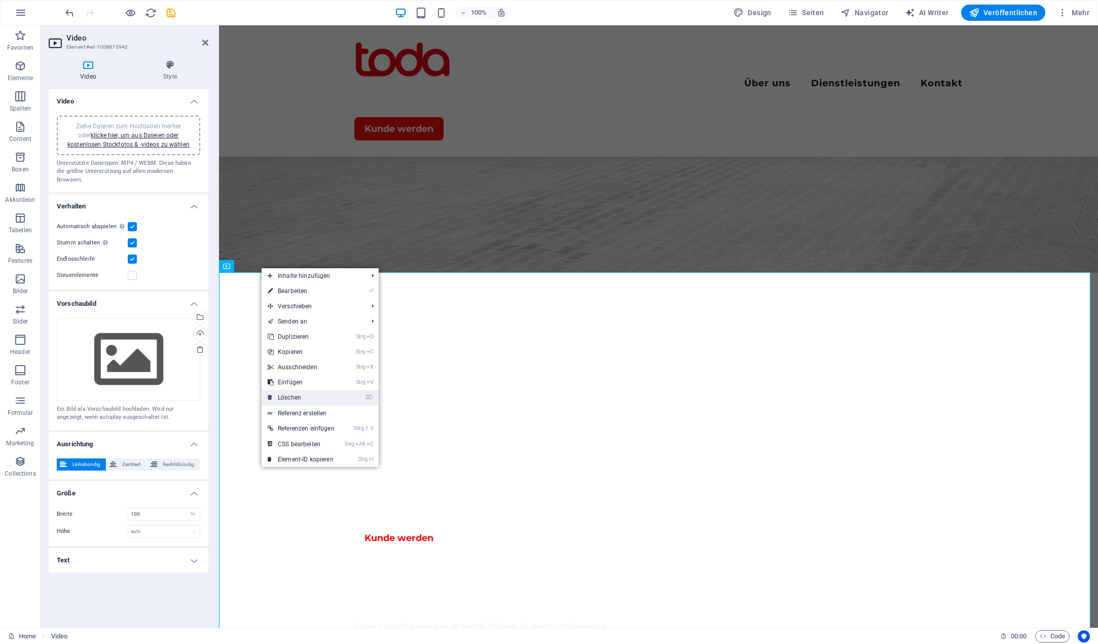
click at [320, 394] on link "⌦ Löschen" at bounding box center [301, 397] width 79 height 15
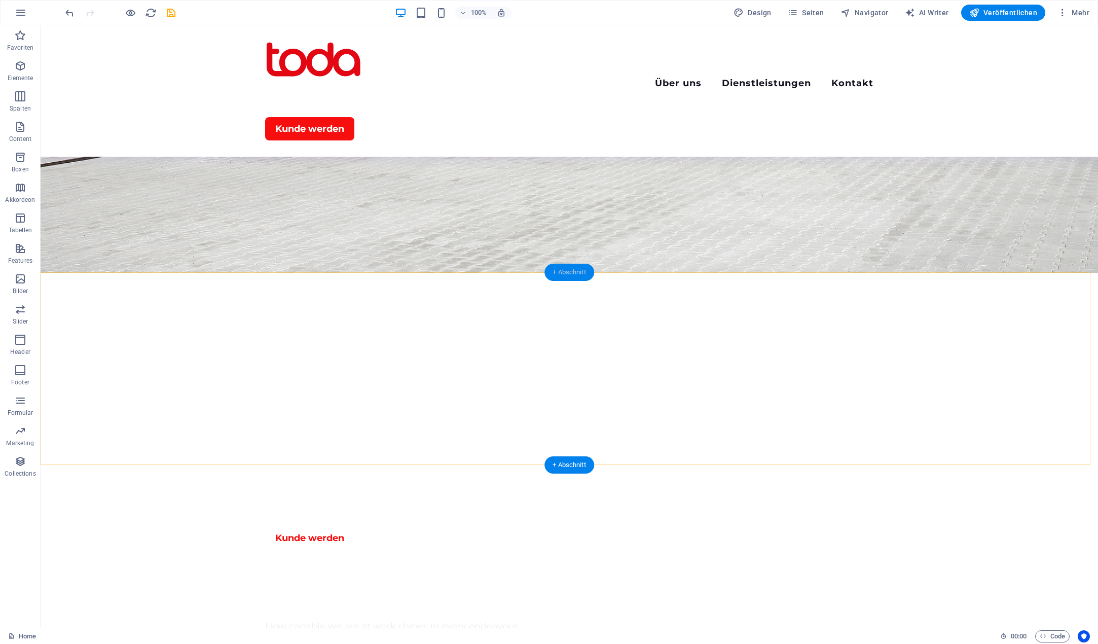
click at [574, 270] on div "+ Abschnitt" at bounding box center [570, 272] width 50 height 17
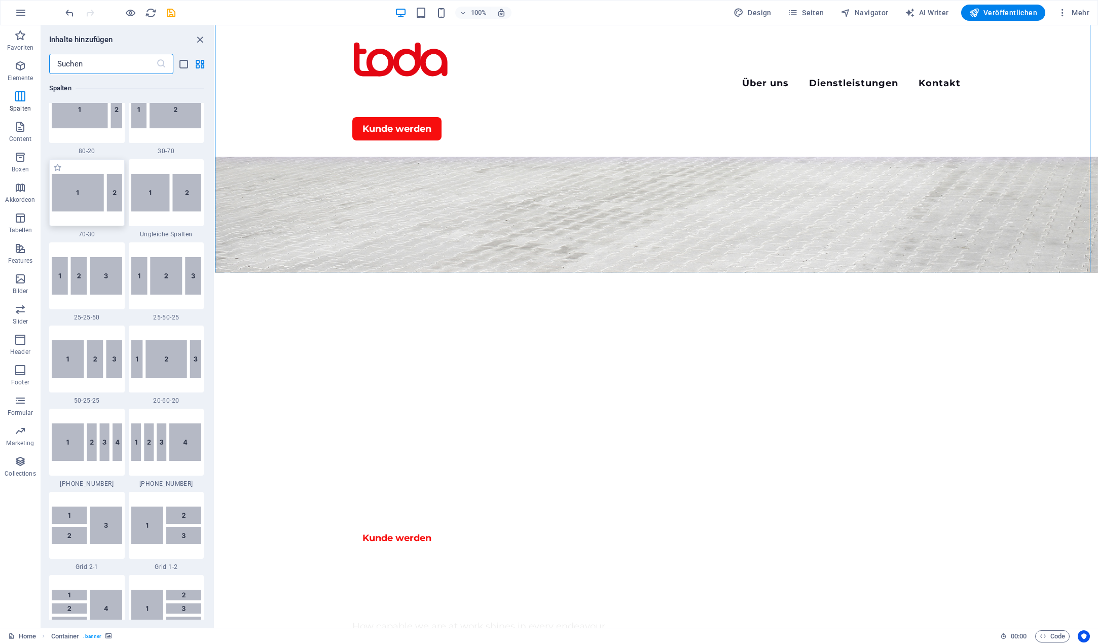
scroll to position [0, 0]
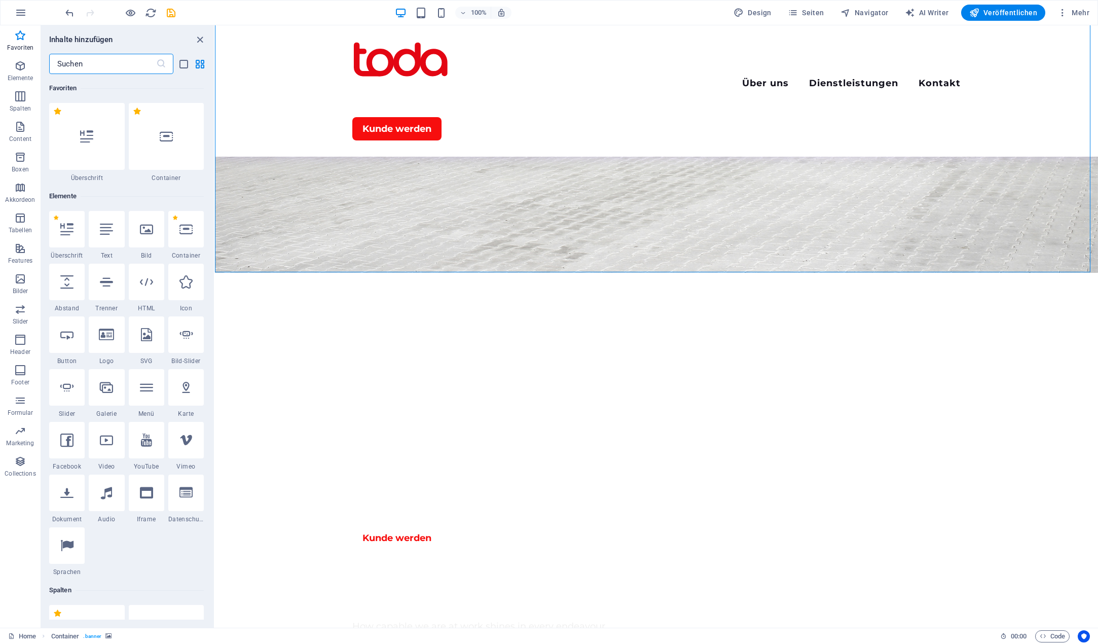
click at [101, 66] on input "text" at bounding box center [102, 64] width 107 height 20
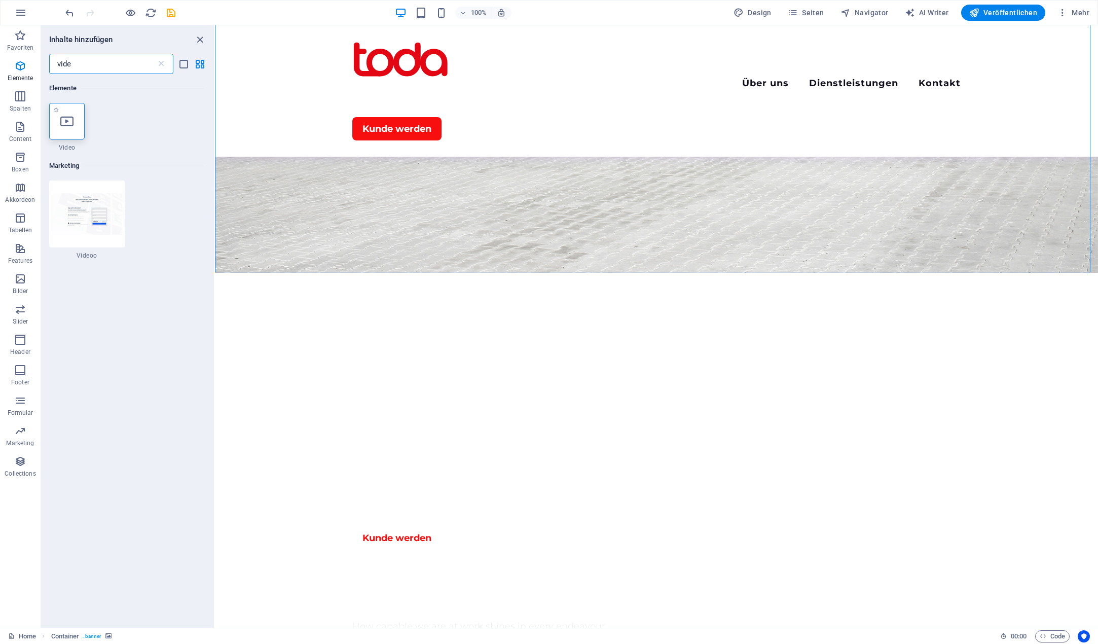
type input "vide"
click at [73, 114] on div at bounding box center [66, 121] width 35 height 37
select select "%"
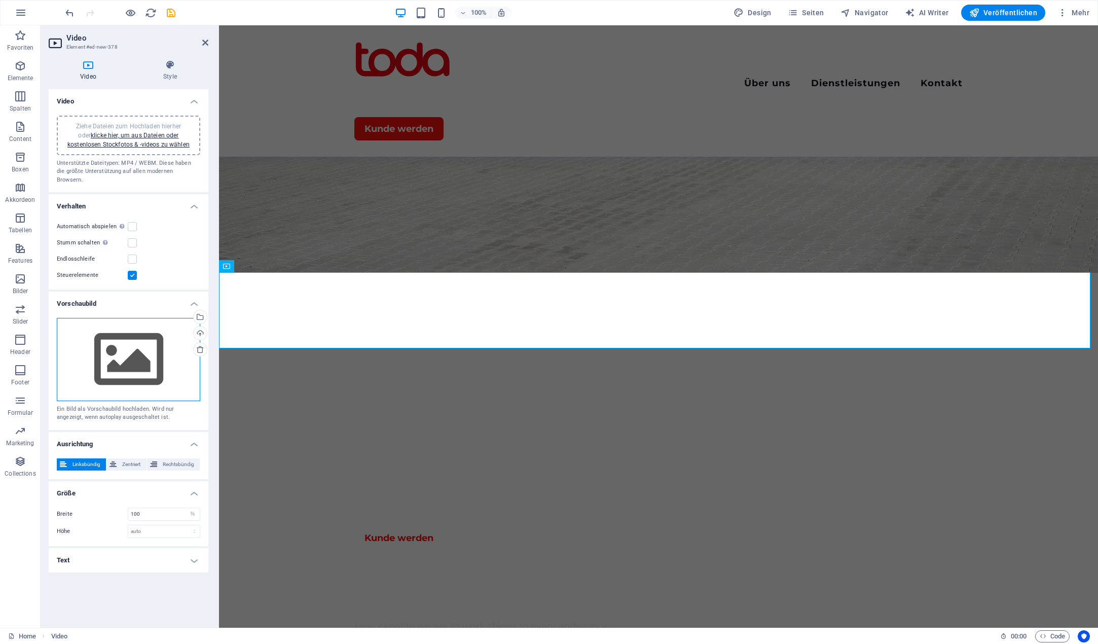
click at [153, 341] on div "Ziehe Dateien zum Hochladen hierher oder klicke hier, um aus Dateien oder koste…" at bounding box center [129, 359] width 144 height 83
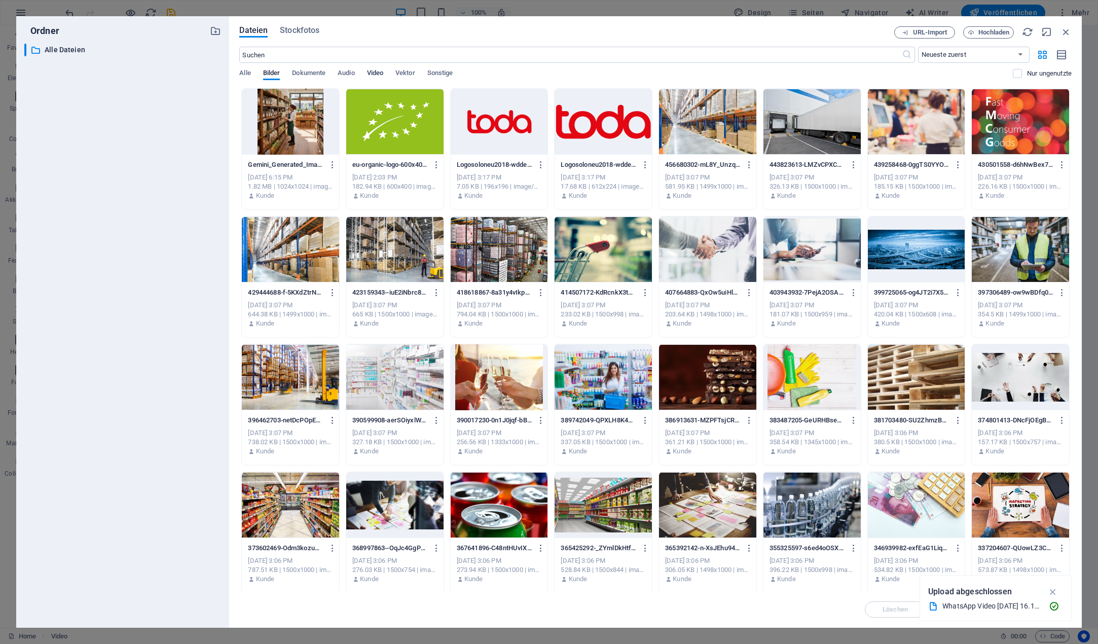
click at [377, 74] on span "Video" at bounding box center [375, 74] width 16 height 14
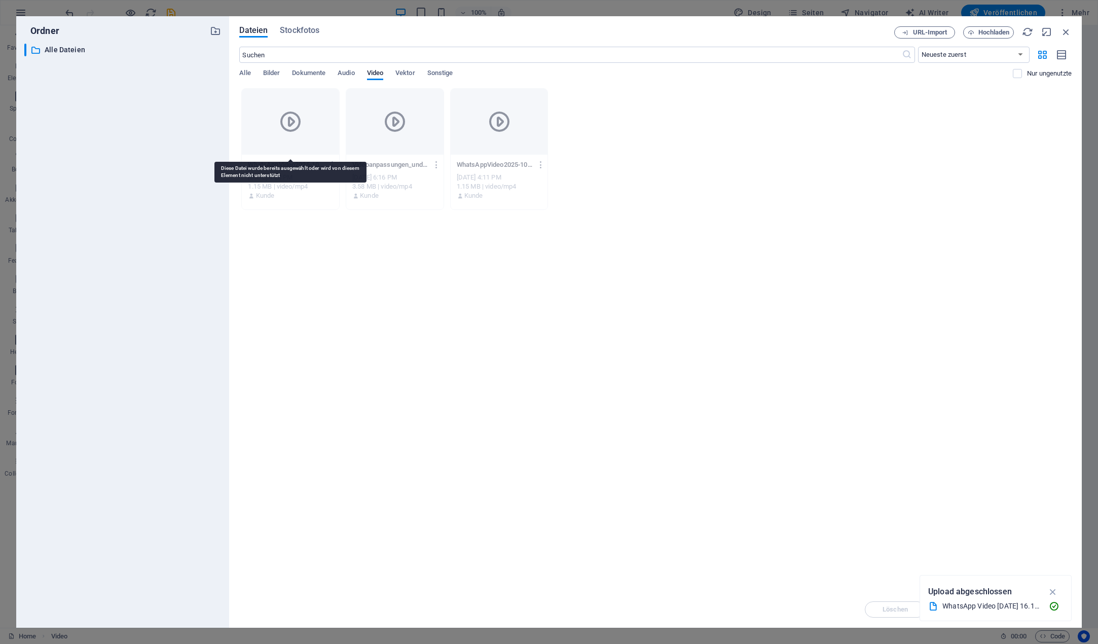
click at [299, 121] on icon at bounding box center [290, 122] width 24 height 24
click at [408, 147] on div at bounding box center [394, 122] width 97 height 66
click at [504, 156] on div "WhatsAppVideo2025-10-03um16.10.31_f3d4350d-_QEfa8fIShVNbl9tezDGSA.mp4 WhatsAppV…" at bounding box center [499, 181] width 97 height 52
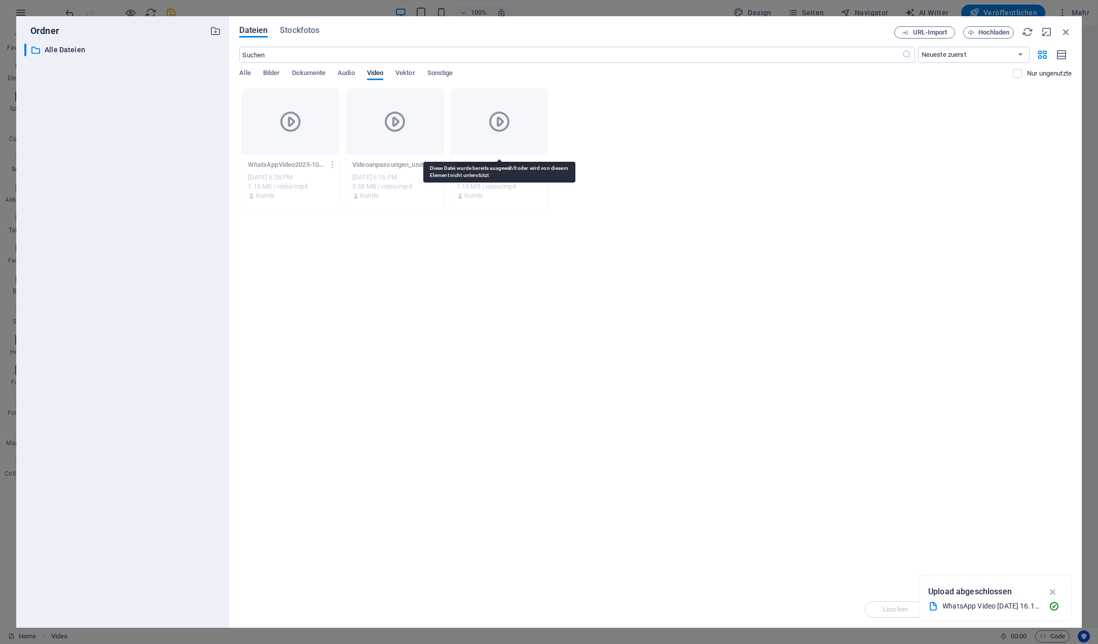
click at [497, 137] on div at bounding box center [499, 122] width 97 height 66
click at [1053, 589] on icon "button" at bounding box center [1054, 591] width 12 height 11
click at [453, 71] on span "Sonstige" at bounding box center [440, 74] width 26 height 14
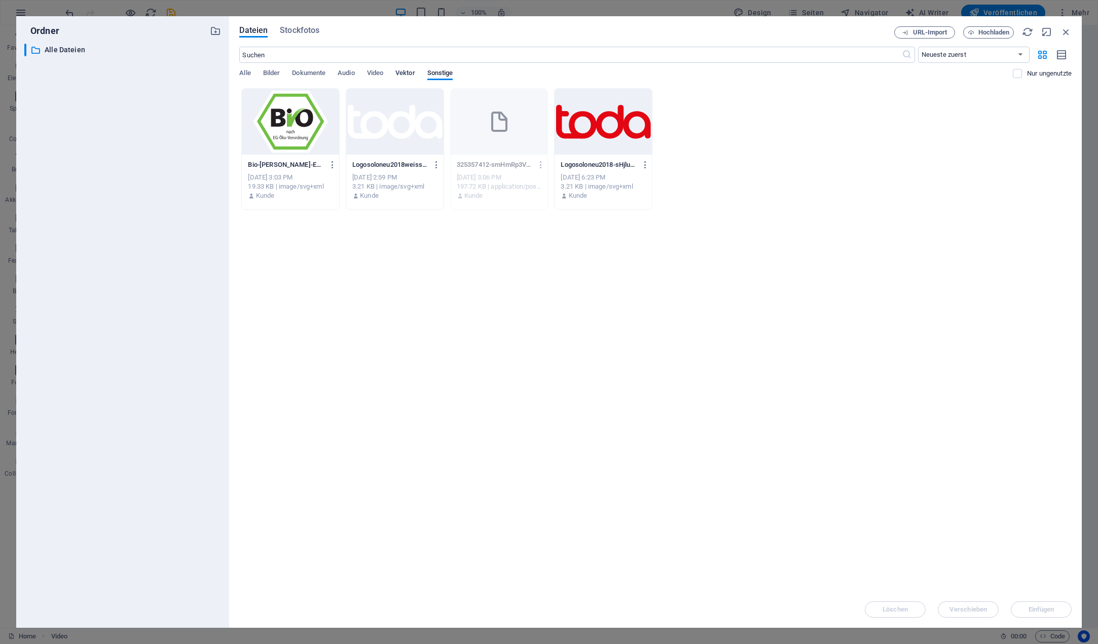
click at [405, 72] on span "Vektor" at bounding box center [406, 74] width 20 height 14
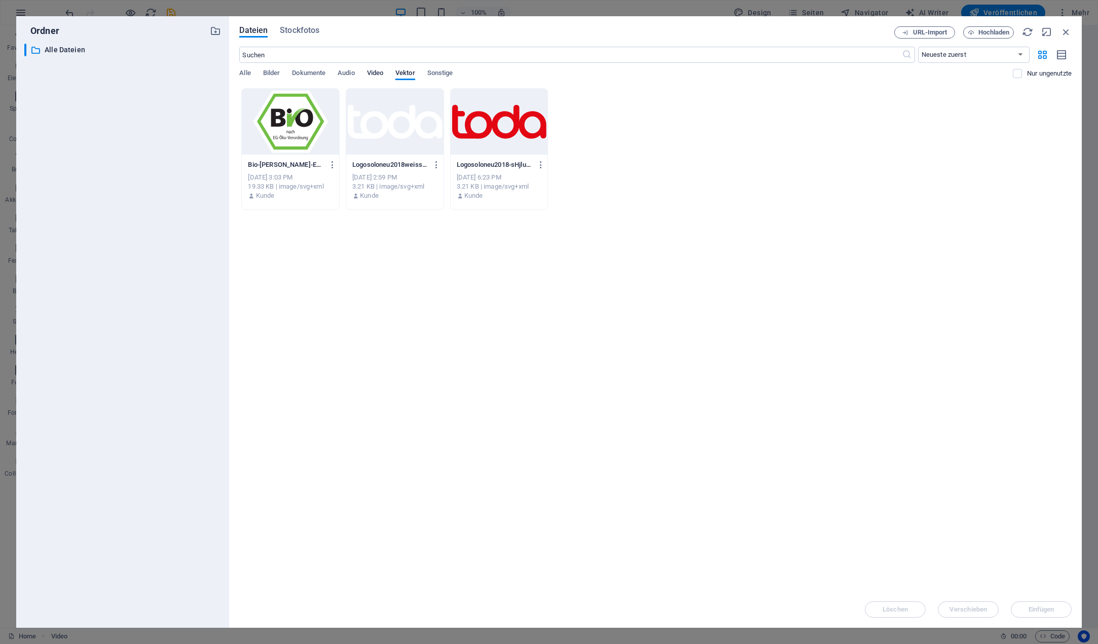
click at [377, 70] on span "Video" at bounding box center [375, 74] width 16 height 14
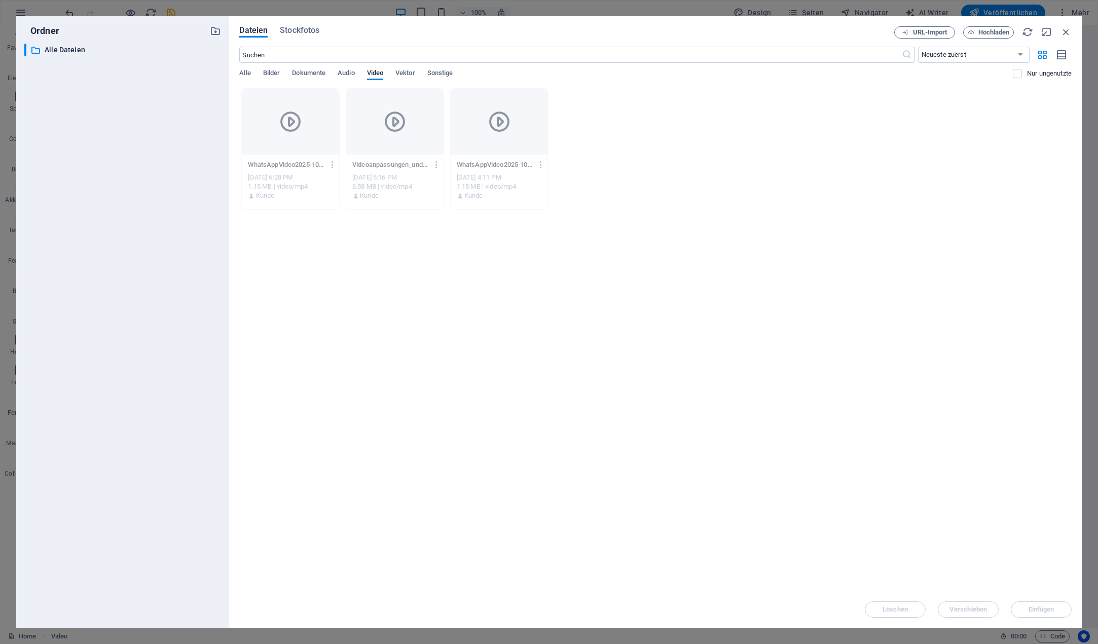
click at [329, 69] on div "Alle Bilder Dokumente Audio Video Vektor Sonstige" at bounding box center [626, 78] width 774 height 19
click at [312, 72] on span "Dokumente" at bounding box center [308, 74] width 33 height 14
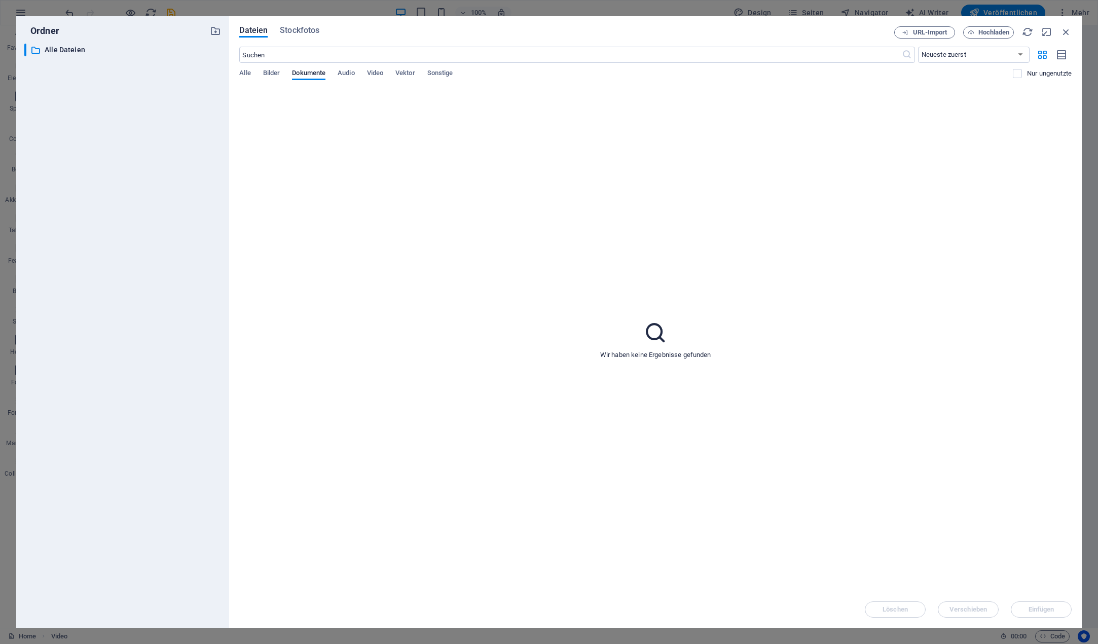
click at [252, 72] on div "Alle Bilder Dokumente Audio Video Vektor Sonstige" at bounding box center [626, 78] width 774 height 19
click at [270, 71] on span "Bilder" at bounding box center [271, 74] width 17 height 14
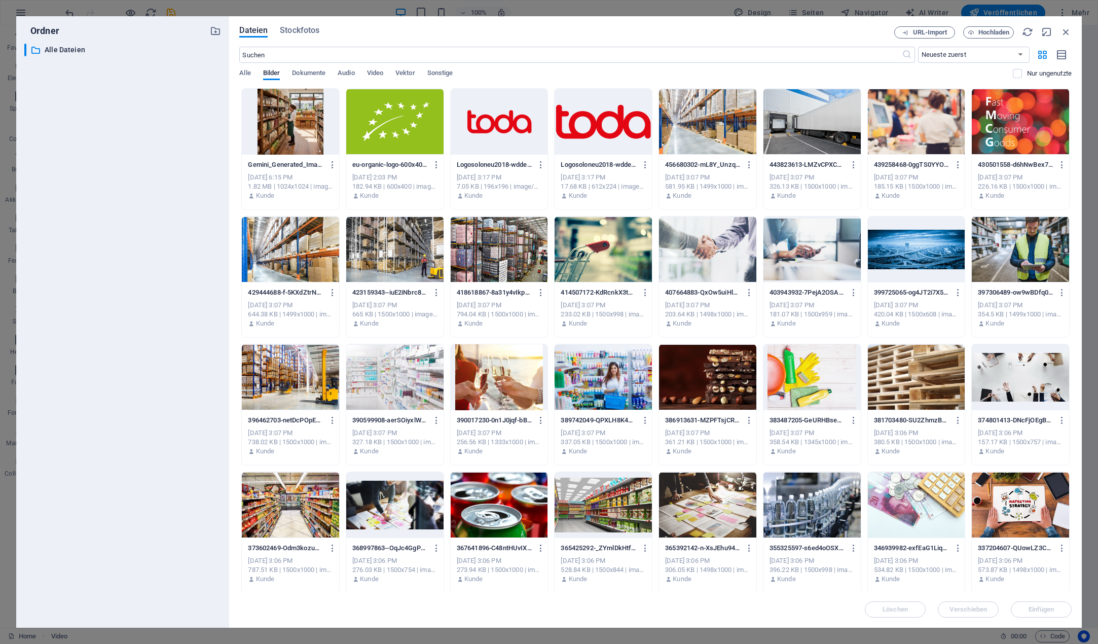
click at [252, 71] on div "Alle Bilder Dokumente Audio Video Vektor Sonstige" at bounding box center [626, 78] width 774 height 19
click at [248, 72] on span "Alle" at bounding box center [244, 74] width 11 height 14
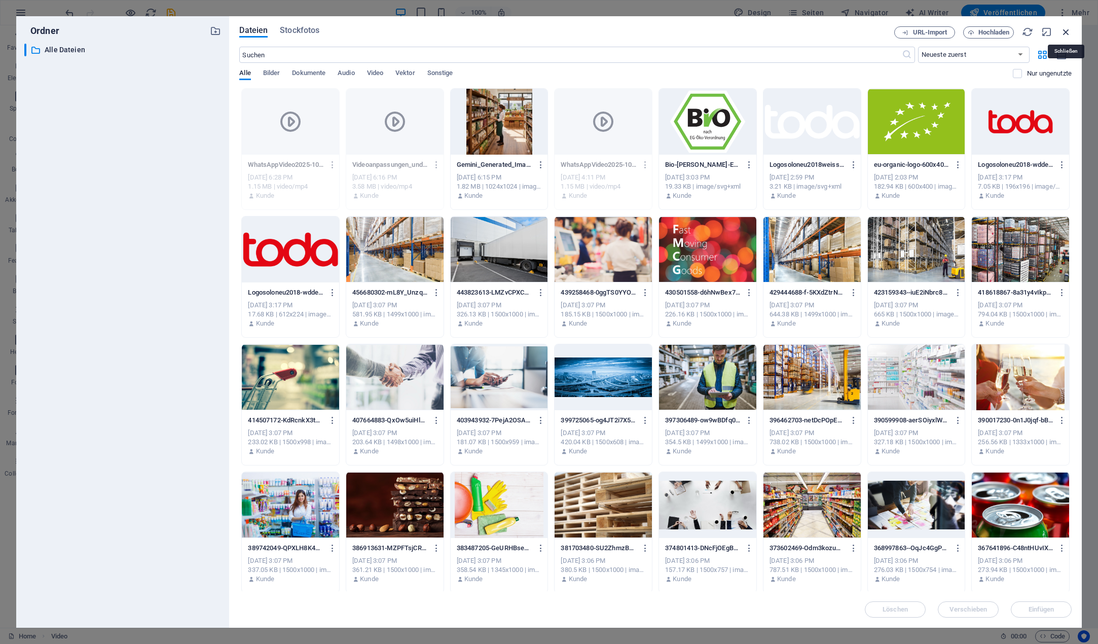
drag, startPoint x: 1065, startPoint y: 33, endPoint x: 733, endPoint y: 1, distance: 333.2
click at [1065, 33] on icon "button" at bounding box center [1066, 31] width 11 height 11
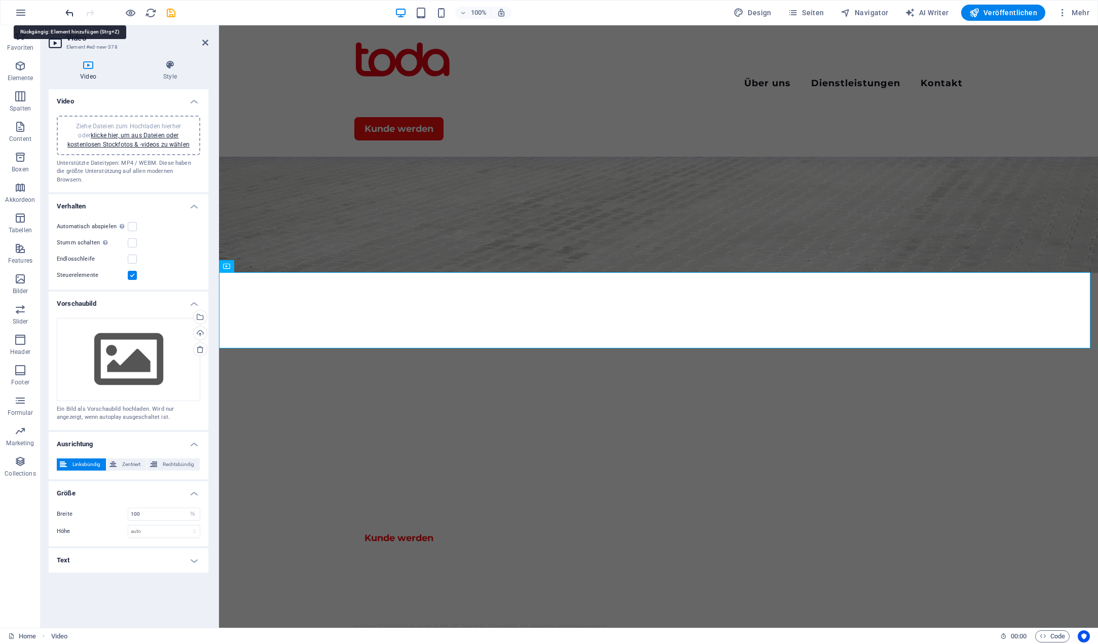
click at [64, 12] on icon "undo" at bounding box center [70, 13] width 12 height 12
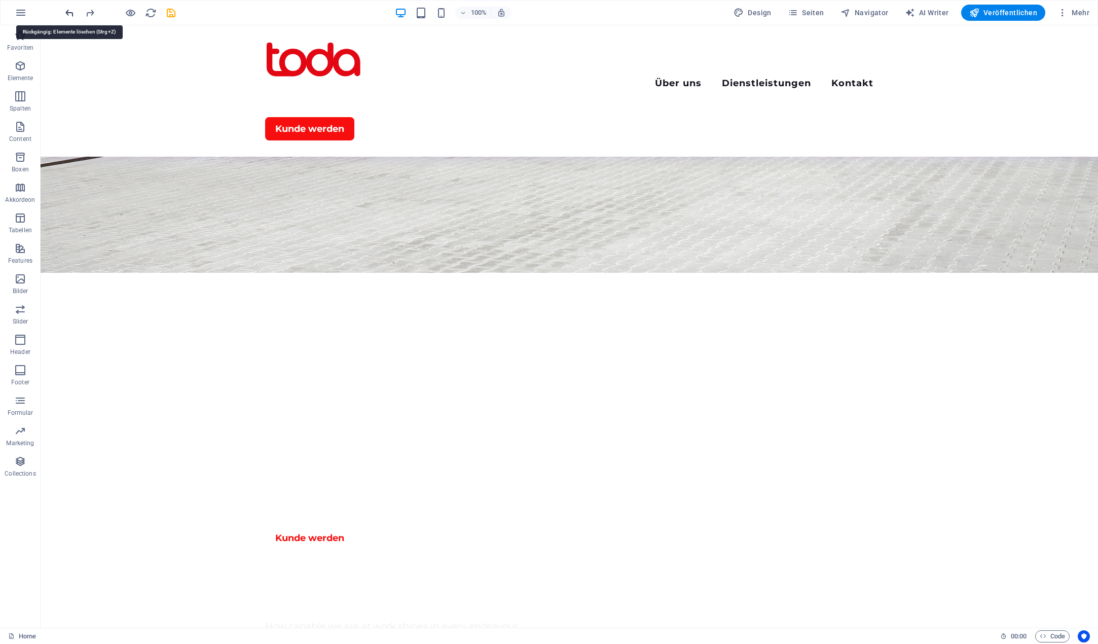
click at [65, 12] on icon "undo" at bounding box center [70, 13] width 12 height 12
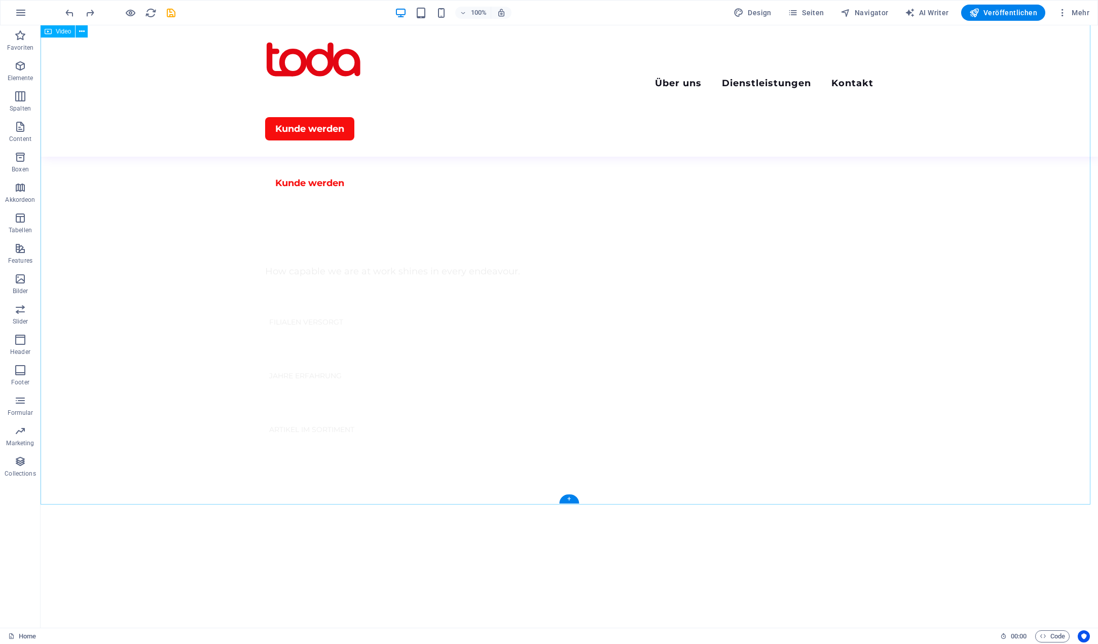
scroll to position [609, 0]
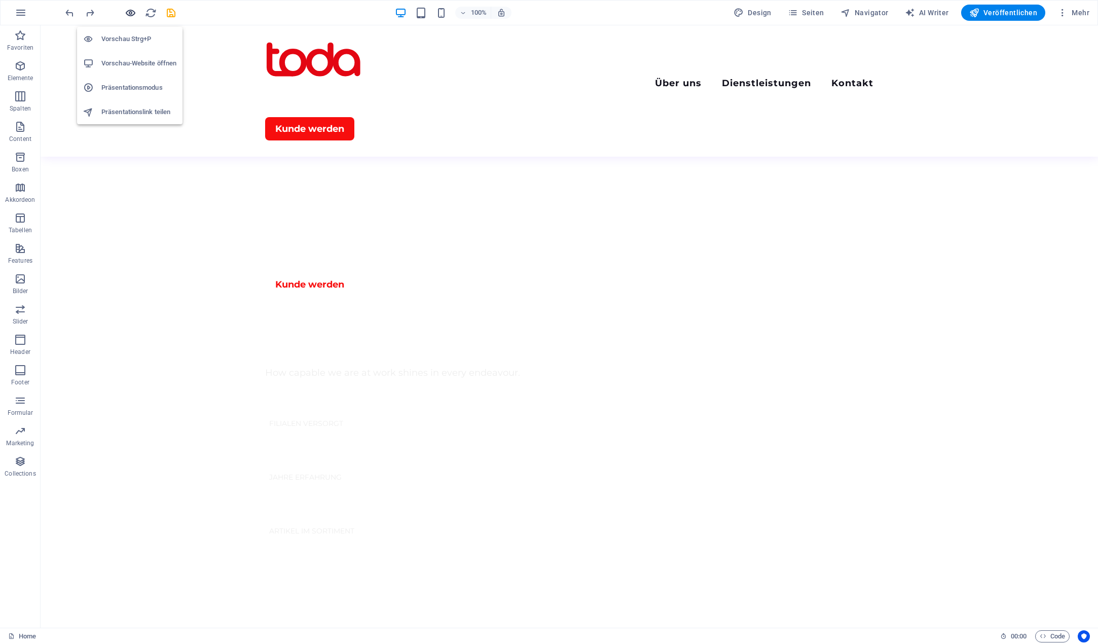
click at [129, 9] on icon "button" at bounding box center [131, 13] width 12 height 12
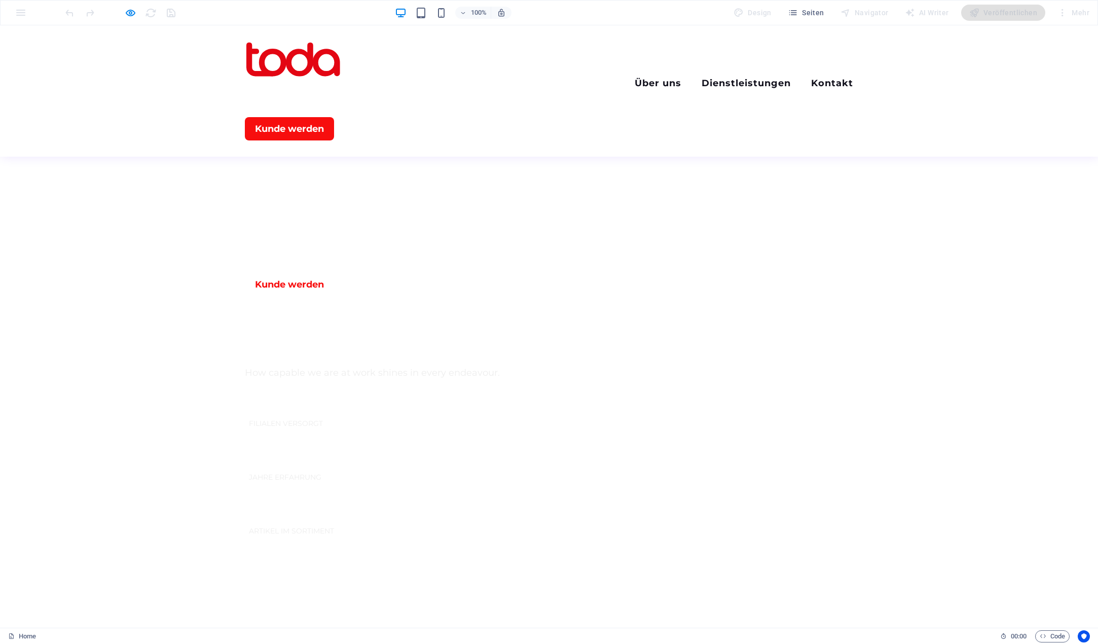
click at [128, 10] on icon "button" at bounding box center [131, 13] width 12 height 12
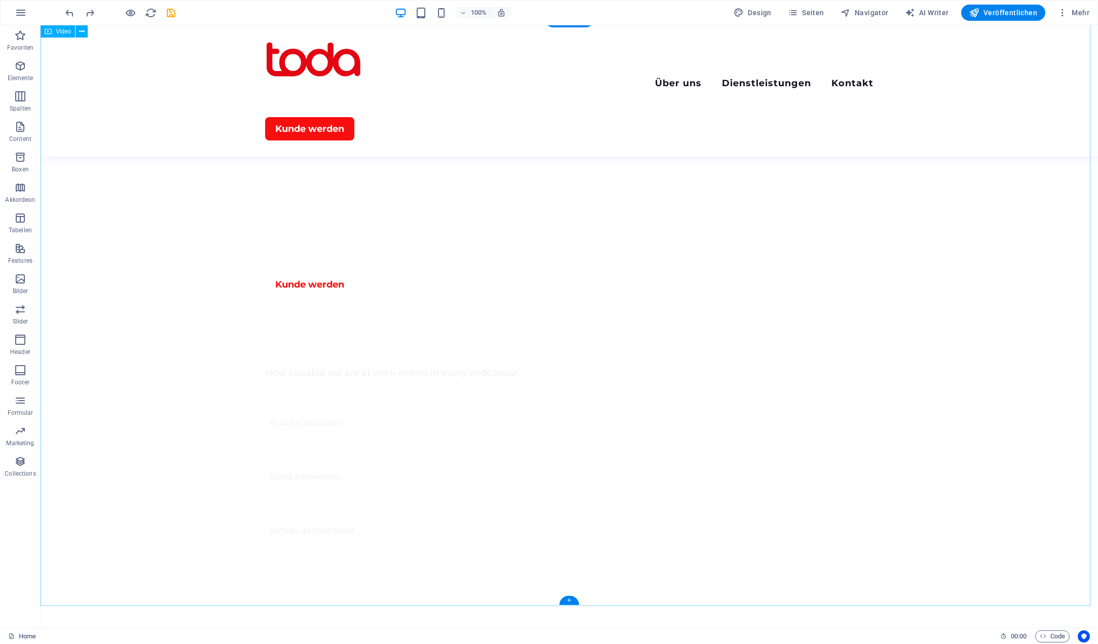
scroll to position [659, 0]
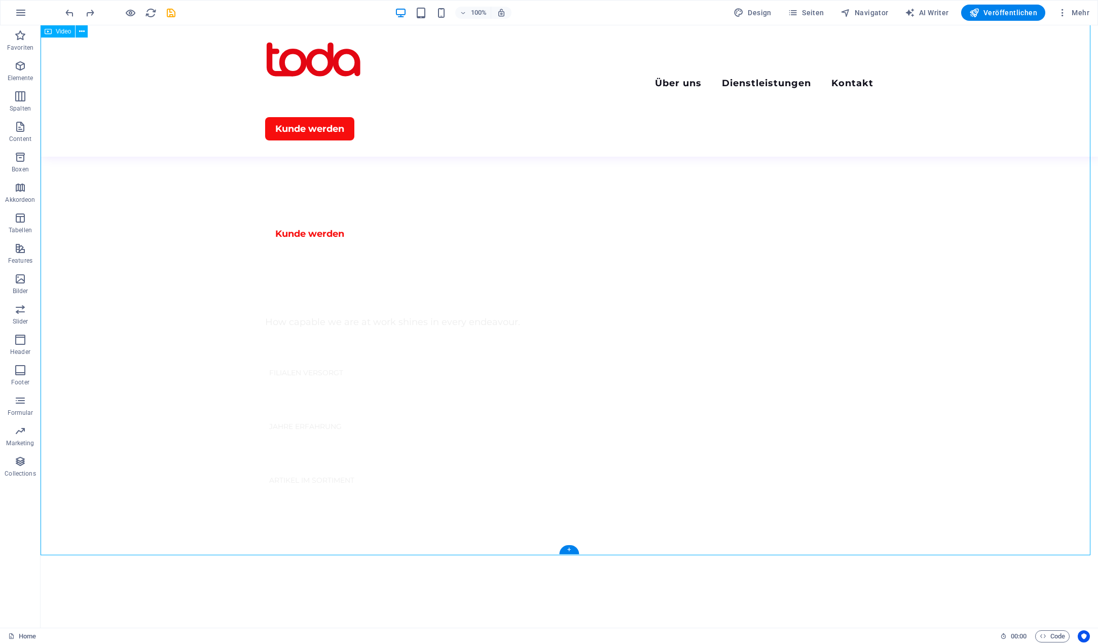
select select "%"
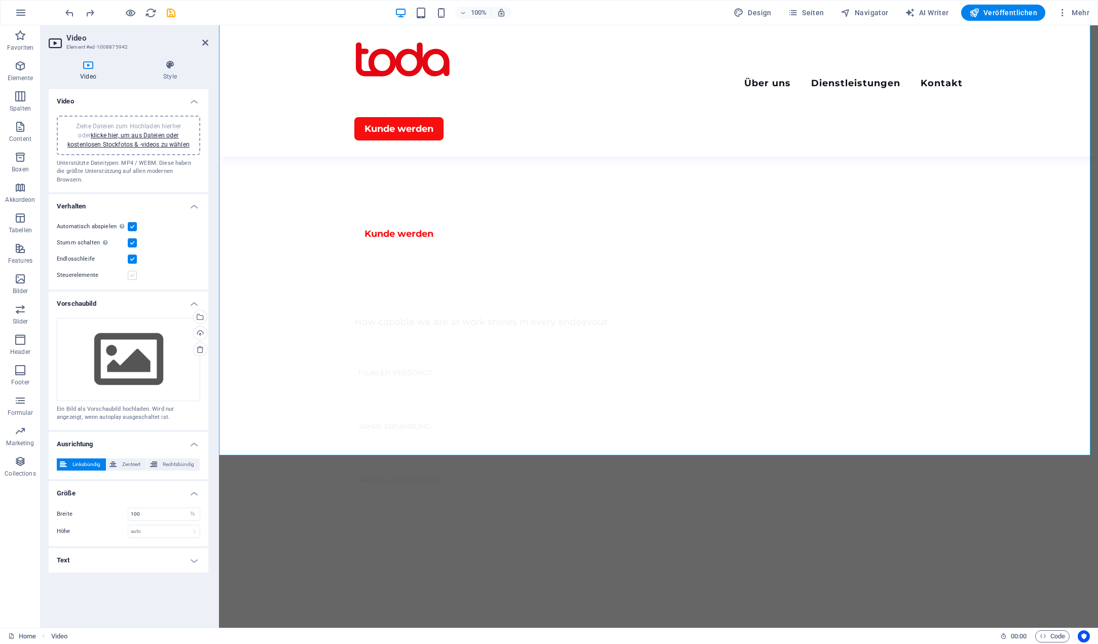
click at [134, 271] on label at bounding box center [132, 275] width 9 height 9
click at [0, 0] on input "Steuerelemente" at bounding box center [0, 0] width 0 height 0
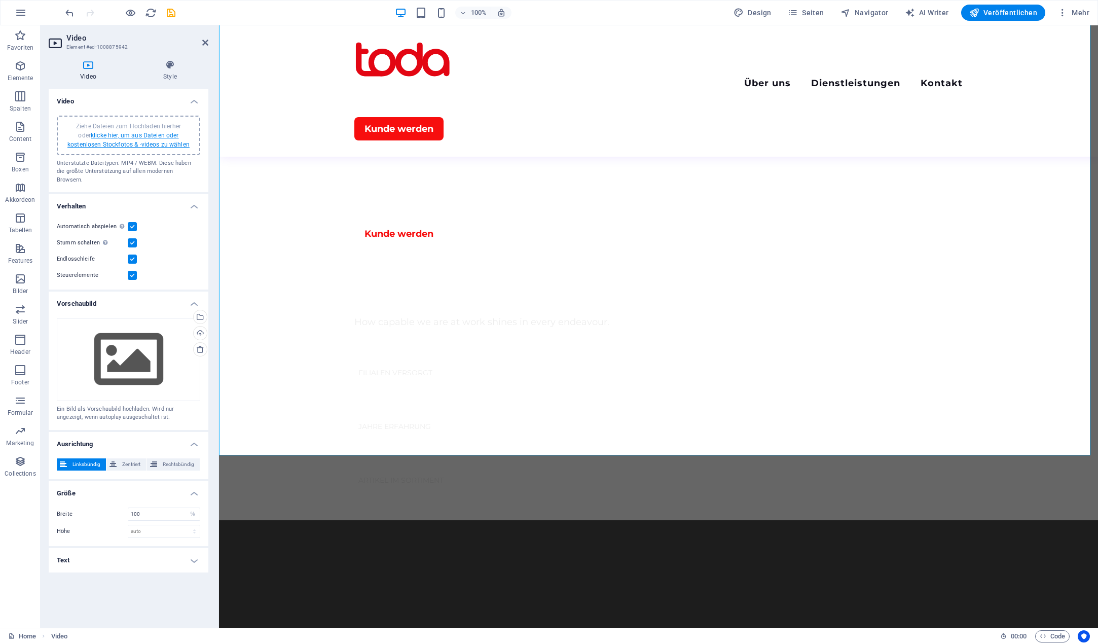
click at [136, 134] on link "klicke hier, um aus Dateien oder kostenlosen Stockfotos & -videos zu wählen" at bounding box center [128, 140] width 122 height 16
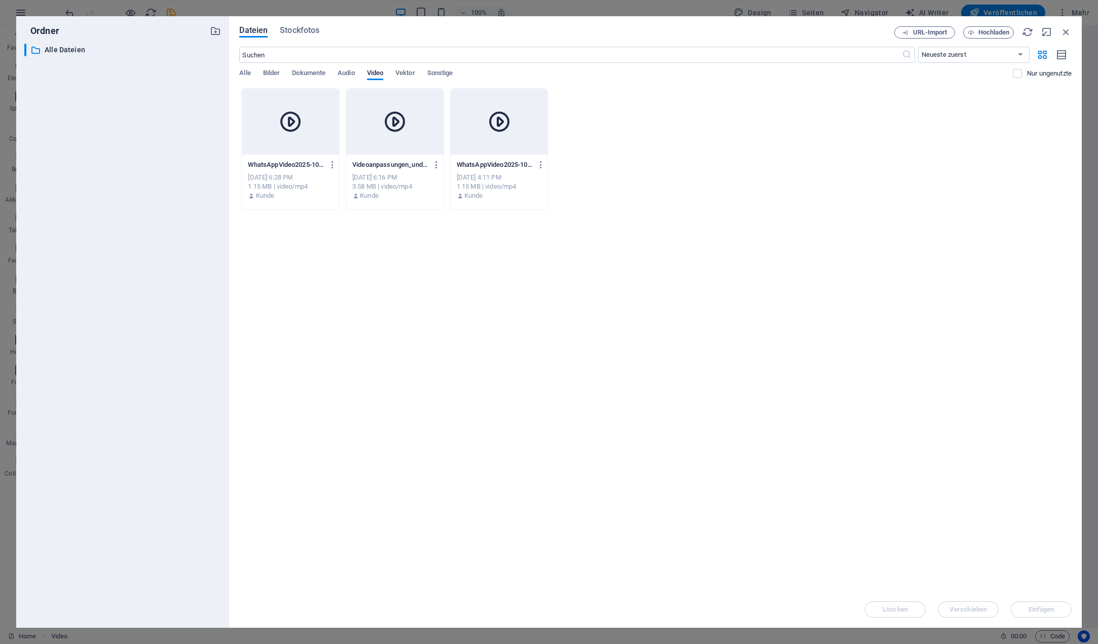
click at [391, 149] on div at bounding box center [394, 122] width 97 height 66
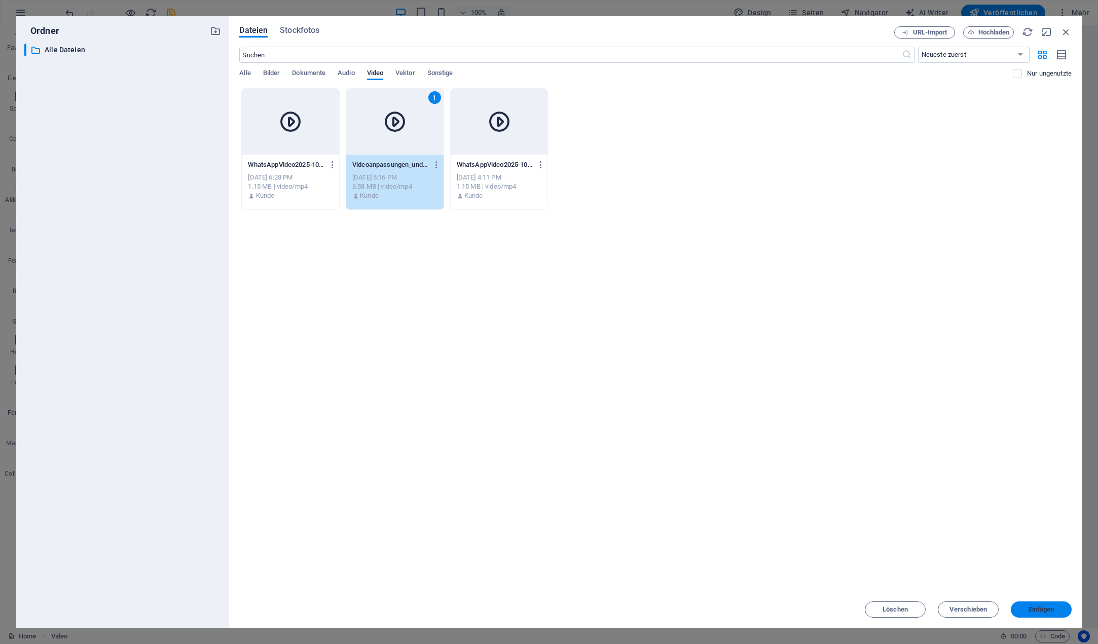
click at [1043, 605] on button "Einfügen" at bounding box center [1041, 609] width 61 height 16
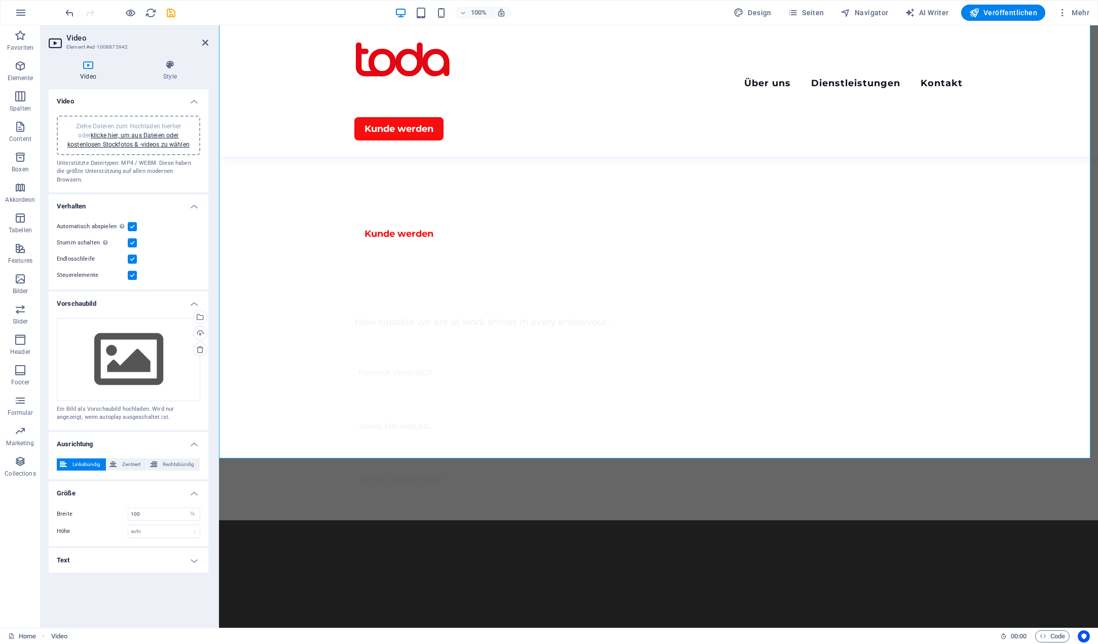
click at [132, 271] on label at bounding box center [132, 275] width 9 height 9
click at [0, 0] on input "Steuerelemente" at bounding box center [0, 0] width 0 height 0
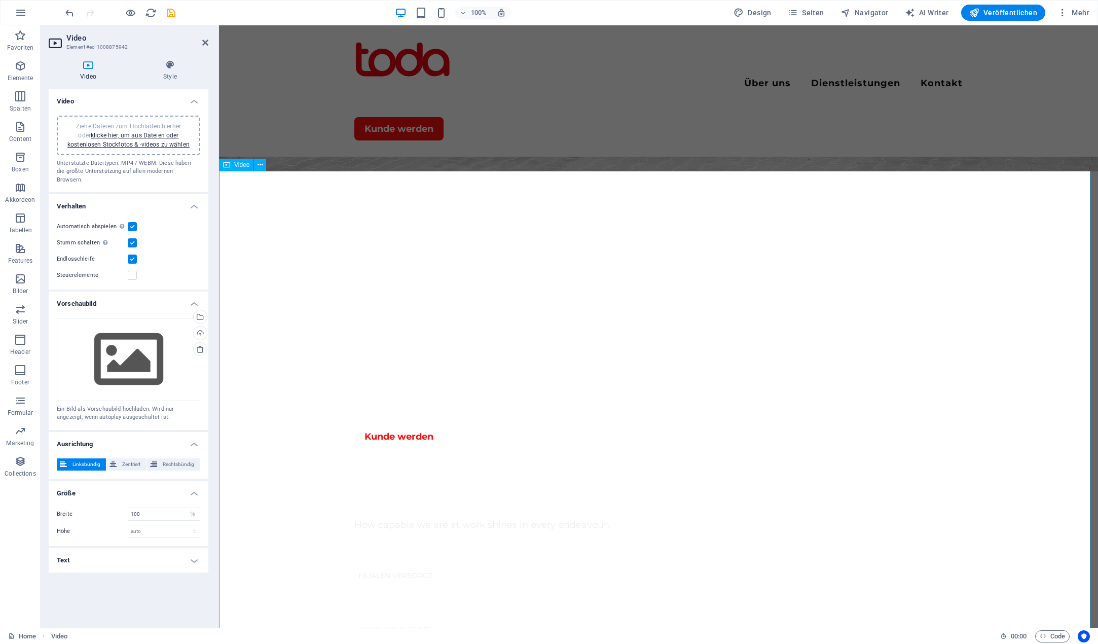
scroll to position [507, 0]
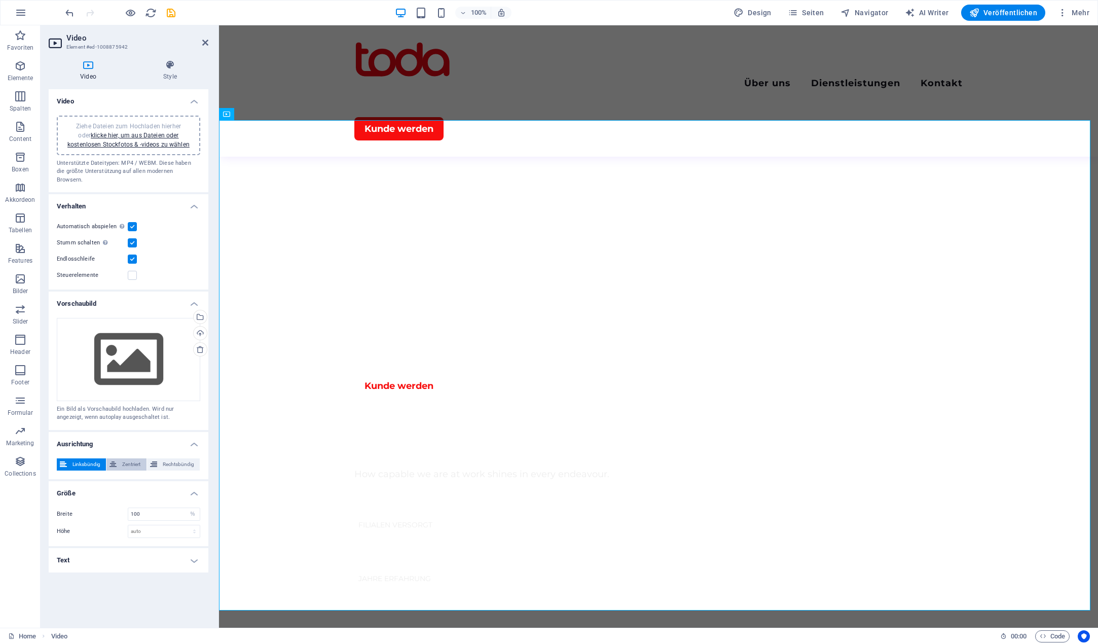
click at [126, 458] on span "Zentriert" at bounding box center [131, 464] width 23 height 12
click at [82, 458] on span "Linksbündig" at bounding box center [86, 464] width 33 height 12
click at [162, 458] on span "Rechtsbündig" at bounding box center [178, 464] width 37 height 12
click at [75, 458] on span "Linksbündig" at bounding box center [86, 464] width 33 height 12
drag, startPoint x: 155, startPoint y: 504, endPoint x: 104, endPoint y: 505, distance: 50.7
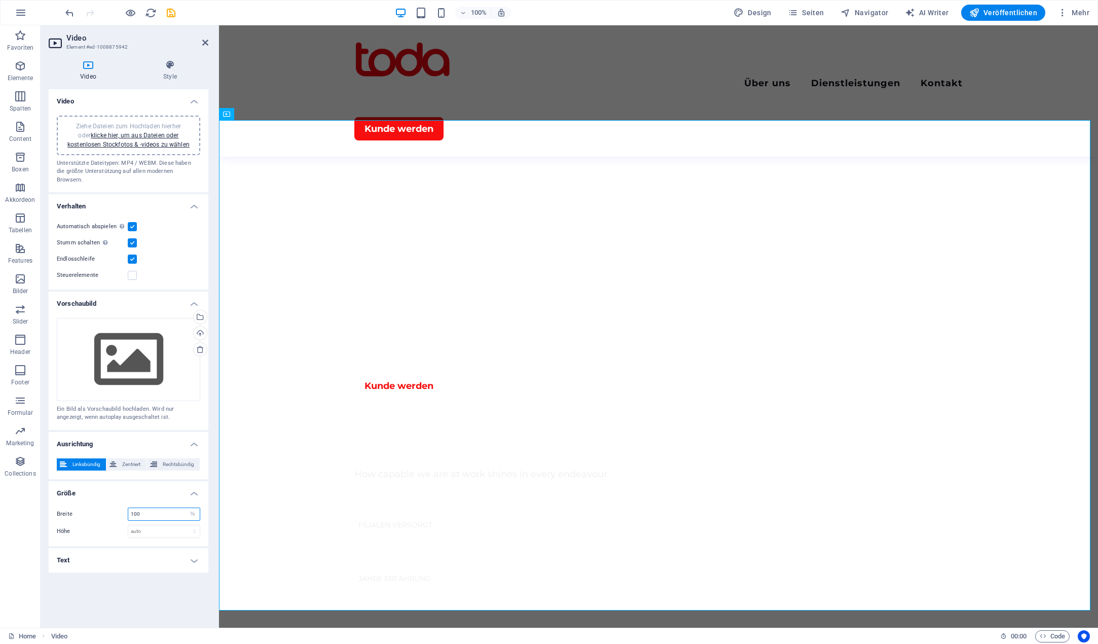
click at [104, 508] on div "Breite 100 auto px %" at bounding box center [129, 514] width 144 height 13
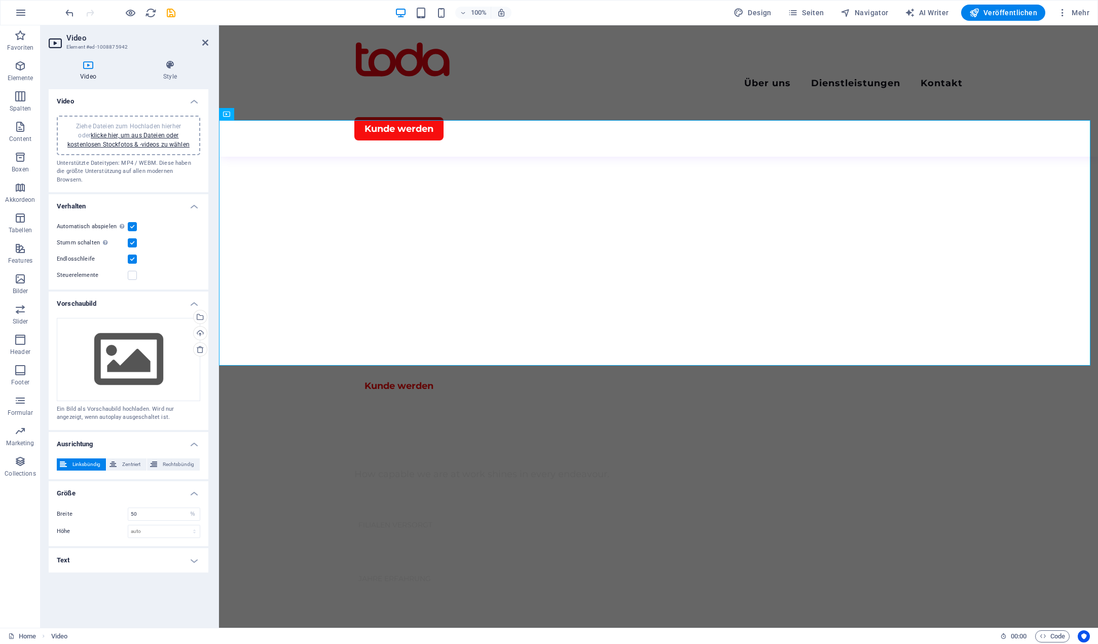
click at [152, 500] on div "Breite 50 auto px % Höhe auto px" at bounding box center [129, 523] width 160 height 47
click at [153, 508] on input "50" at bounding box center [164, 514] width 72 height 12
type input "100"
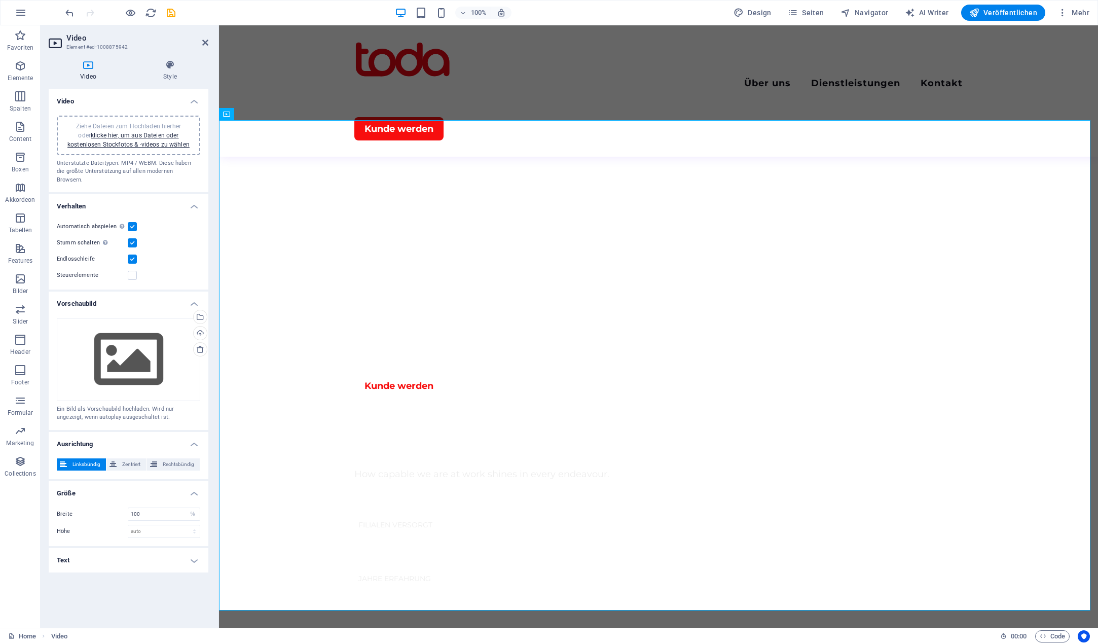
click at [159, 486] on h4 "Größe" at bounding box center [129, 490] width 160 height 18
click at [151, 481] on h4 "Größe" at bounding box center [129, 493] width 160 height 24
click at [152, 525] on select "auto px" at bounding box center [164, 531] width 72 height 12
click at [151, 483] on h4 "Größe" at bounding box center [129, 490] width 160 height 18
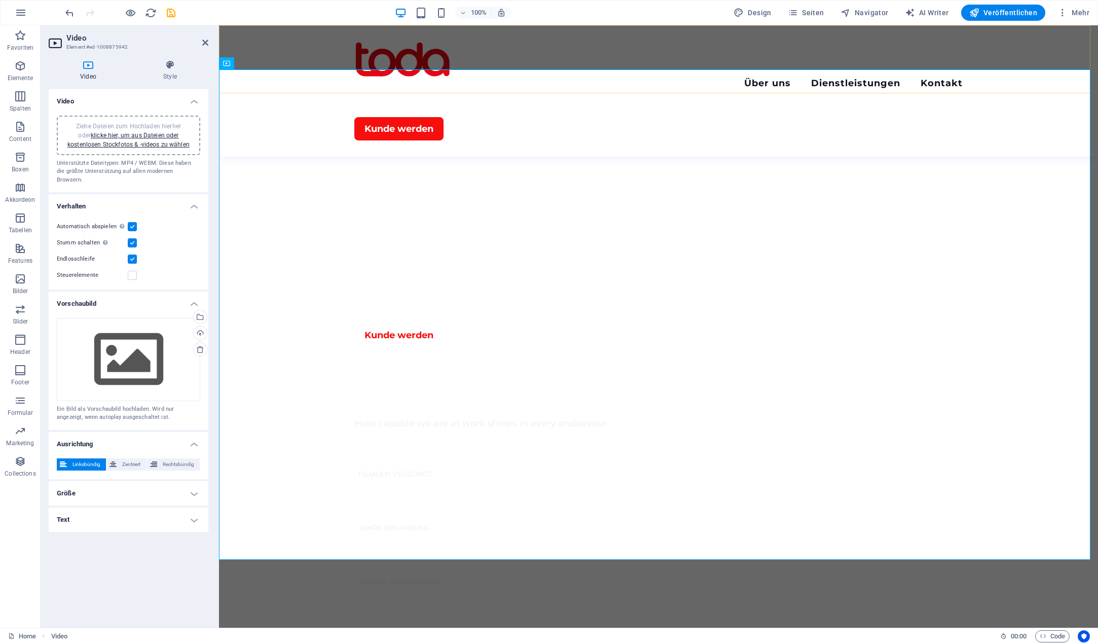
click at [1038, 80] on div "Menu Über uns Dienstleistungen Kontakt Kunde werden" at bounding box center [658, 90] width 879 height 131
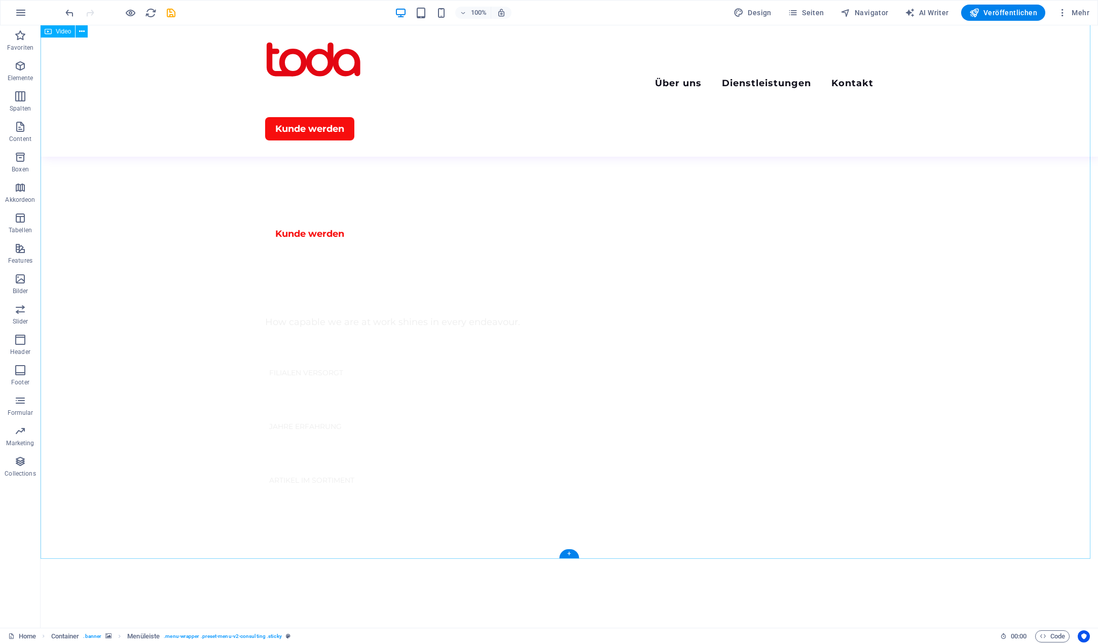
scroll to position [609, 0]
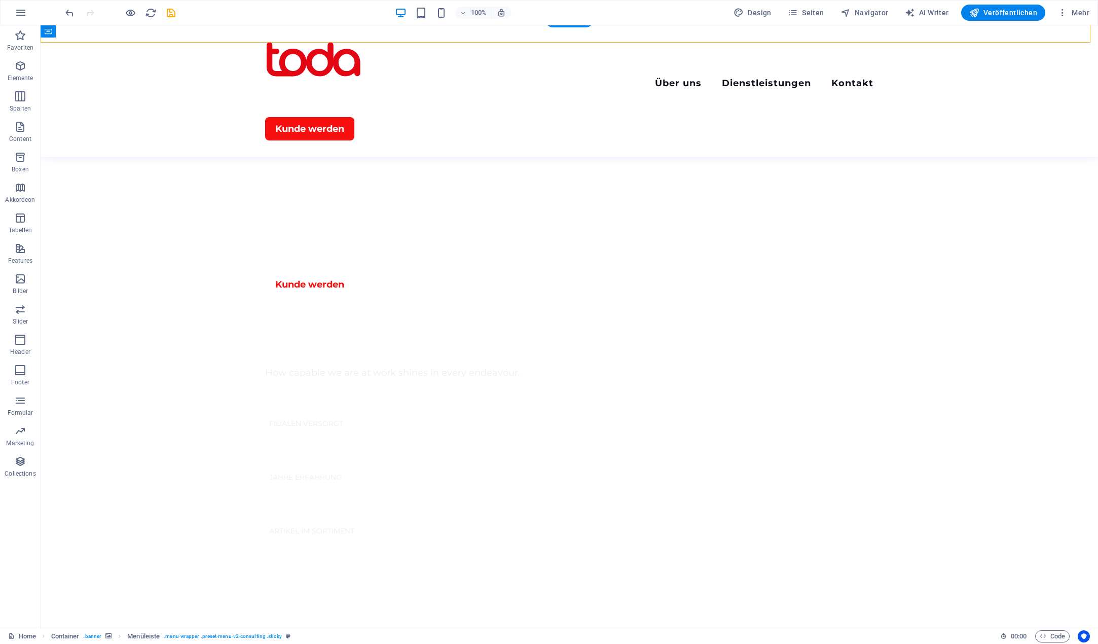
click at [931, 75] on div "Menu Über uns Dienstleistungen Kontakt Kunde werden" at bounding box center [570, 90] width 1058 height 131
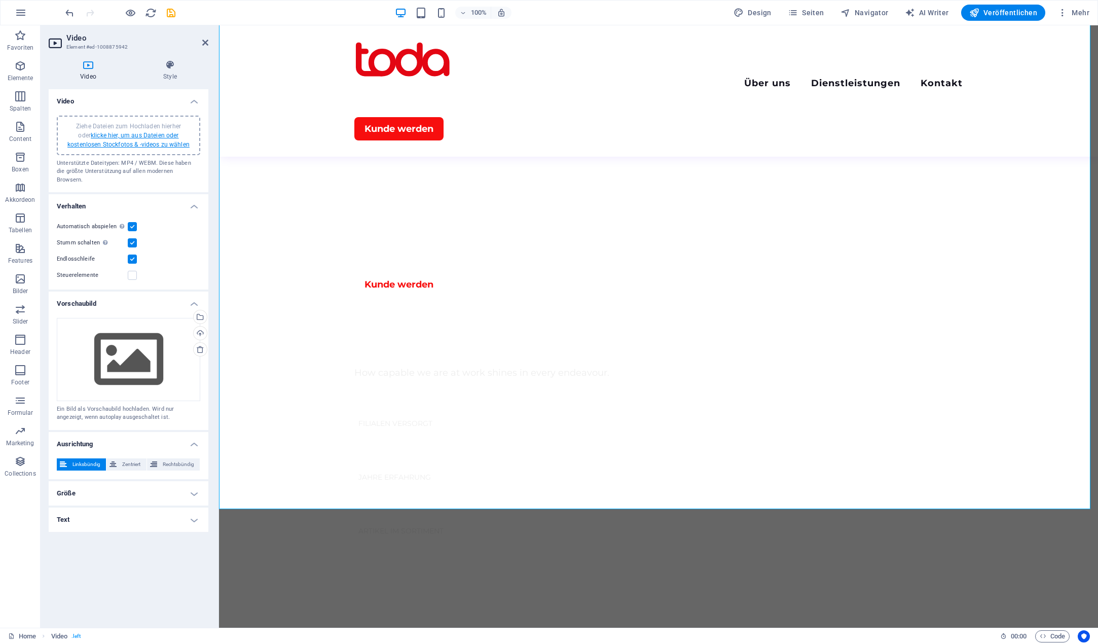
click at [115, 134] on link "klicke hier, um aus Dateien oder kostenlosen Stockfotos & -videos zu wählen" at bounding box center [128, 140] width 122 height 16
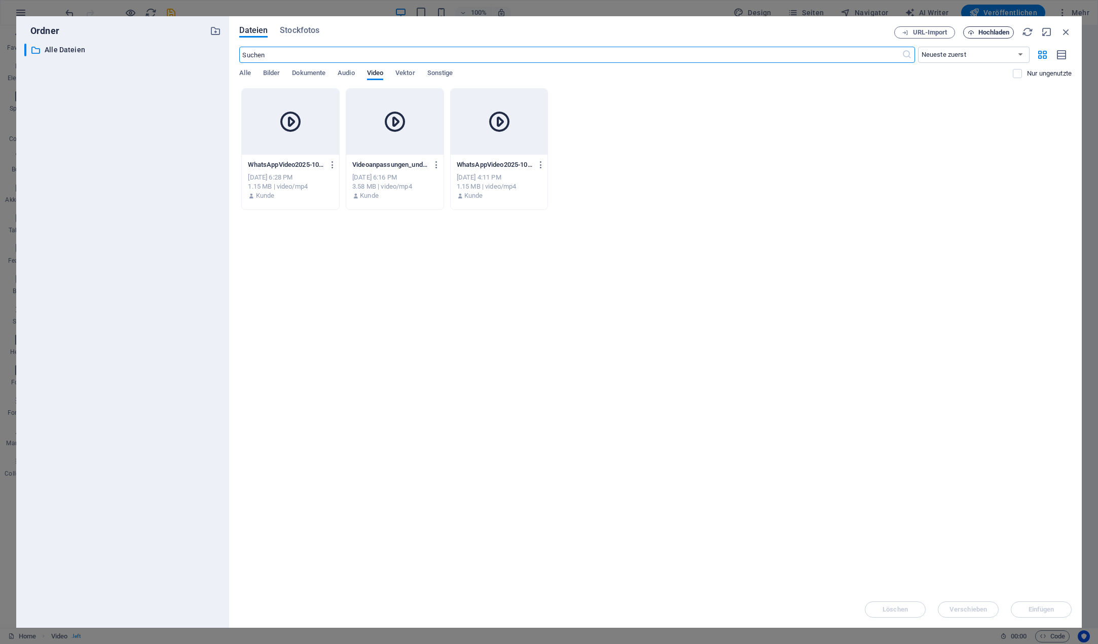
click at [982, 33] on span "Hochladen" at bounding box center [994, 32] width 31 height 6
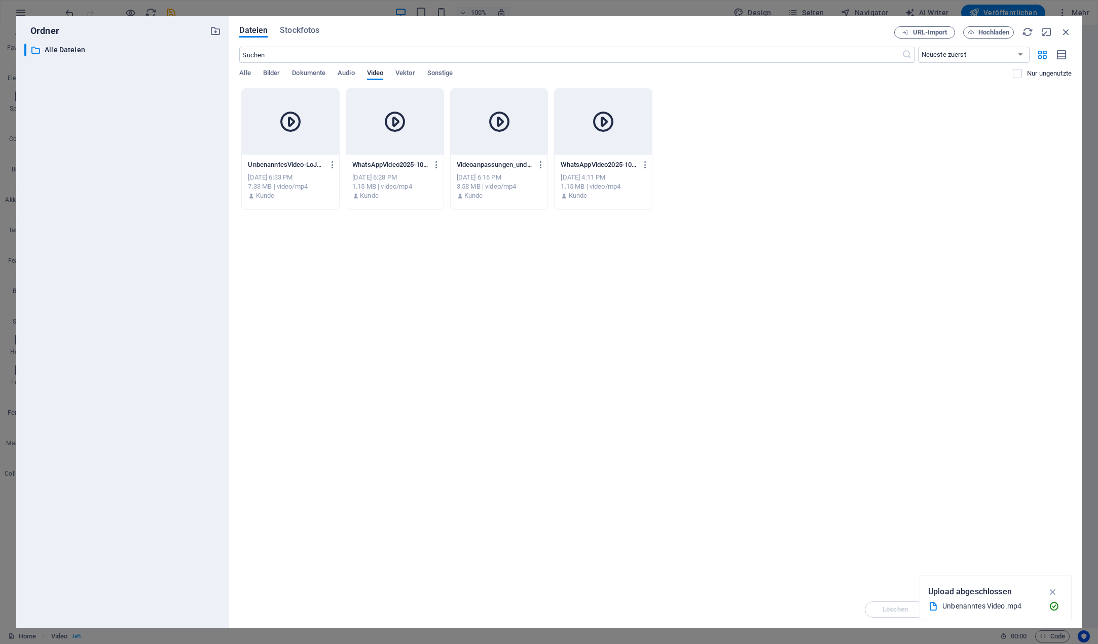
click at [316, 184] on div "7.33 MB | video/mp4" at bounding box center [290, 186] width 85 height 9
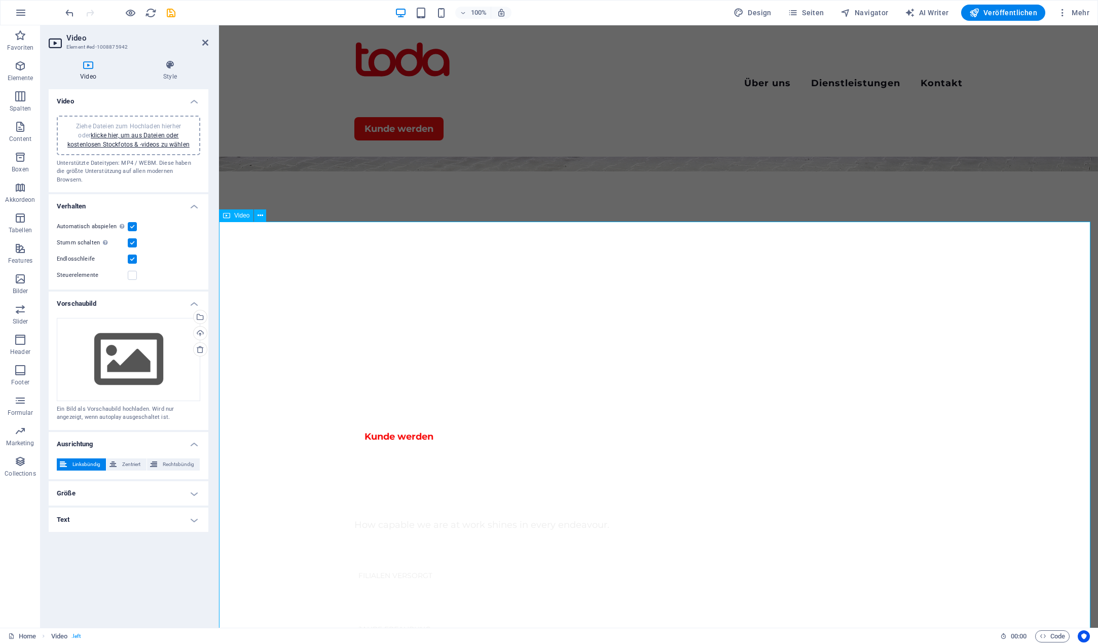
scroll to position [507, 0]
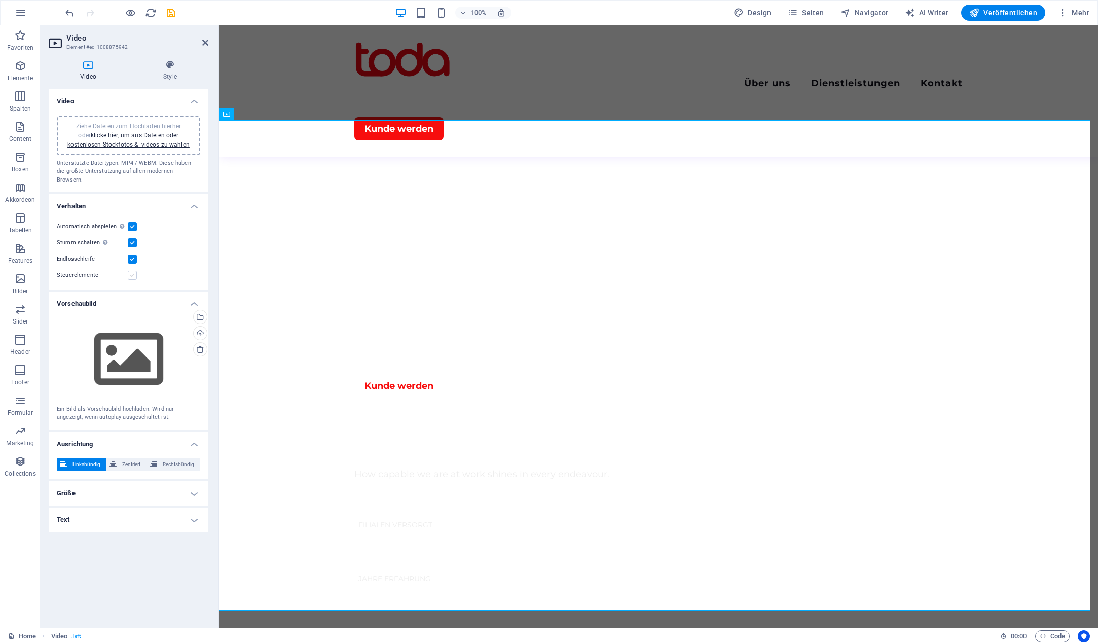
click at [133, 271] on label at bounding box center [132, 275] width 9 height 9
click at [0, 0] on input "Steuerelemente" at bounding box center [0, 0] width 0 height 0
click at [133, 271] on label at bounding box center [132, 275] width 9 height 9
click at [0, 0] on input "Steuerelemente" at bounding box center [0, 0] width 0 height 0
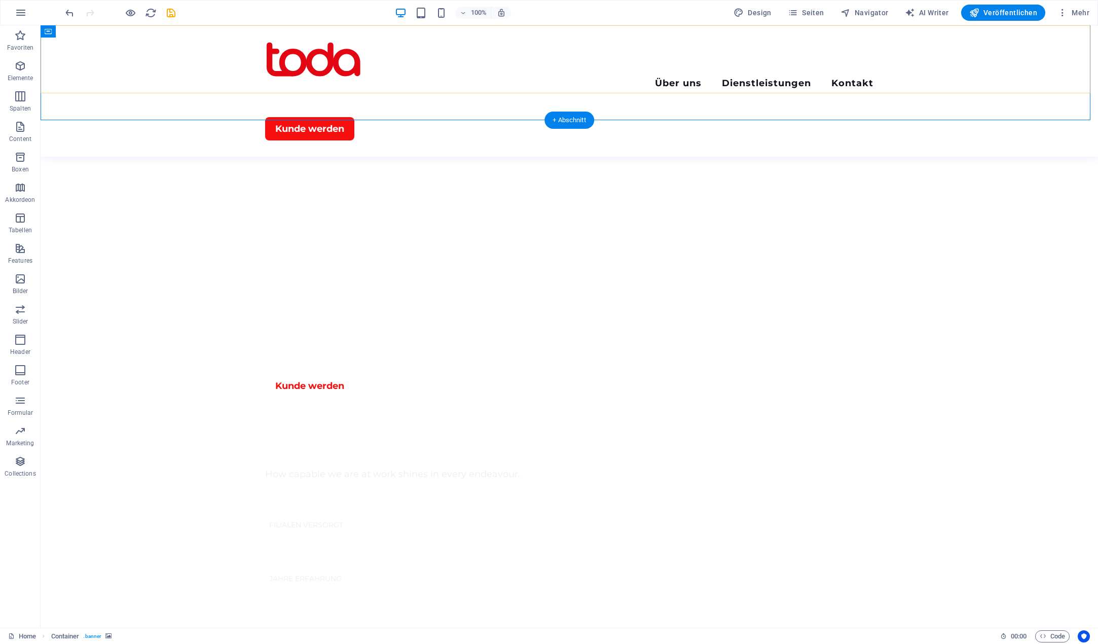
click at [1046, 85] on div "Menu Über uns Dienstleistungen Kontakt Kunde werden" at bounding box center [570, 90] width 1058 height 131
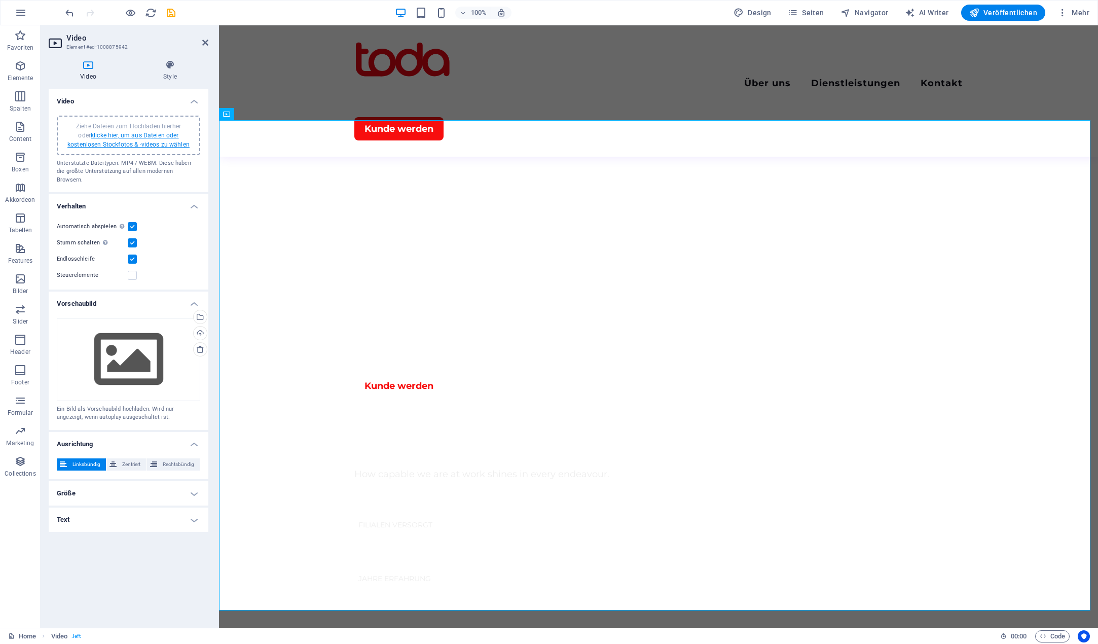
click at [144, 140] on link "klicke hier, um aus Dateien oder kostenlosen Stockfotos & -videos zu wählen" at bounding box center [128, 140] width 122 height 16
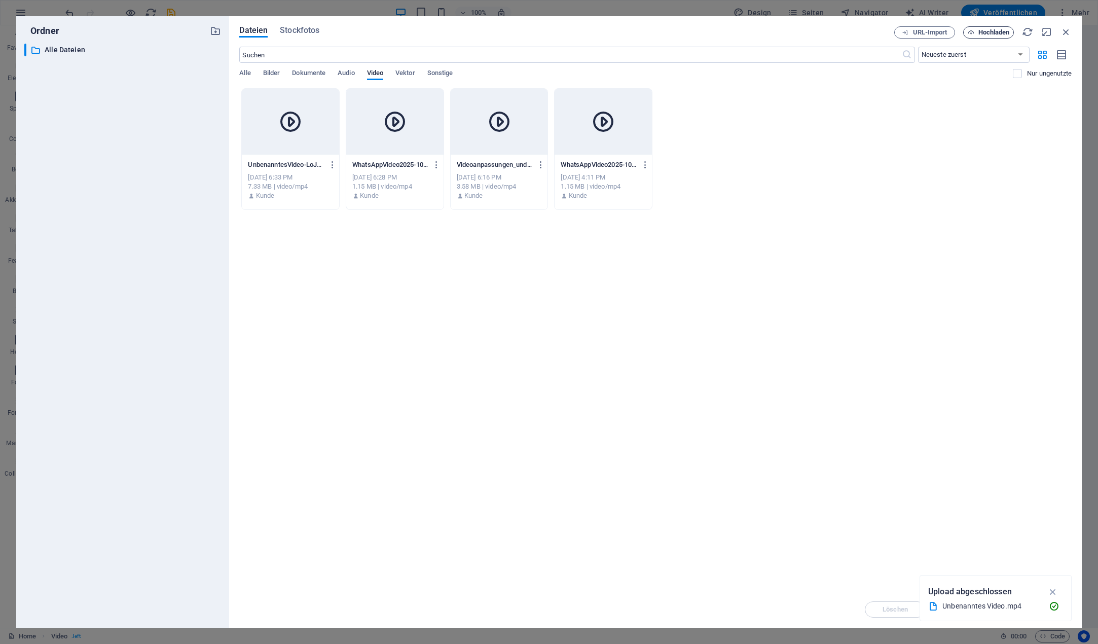
click at [986, 32] on span "Hochladen" at bounding box center [994, 32] width 31 height 6
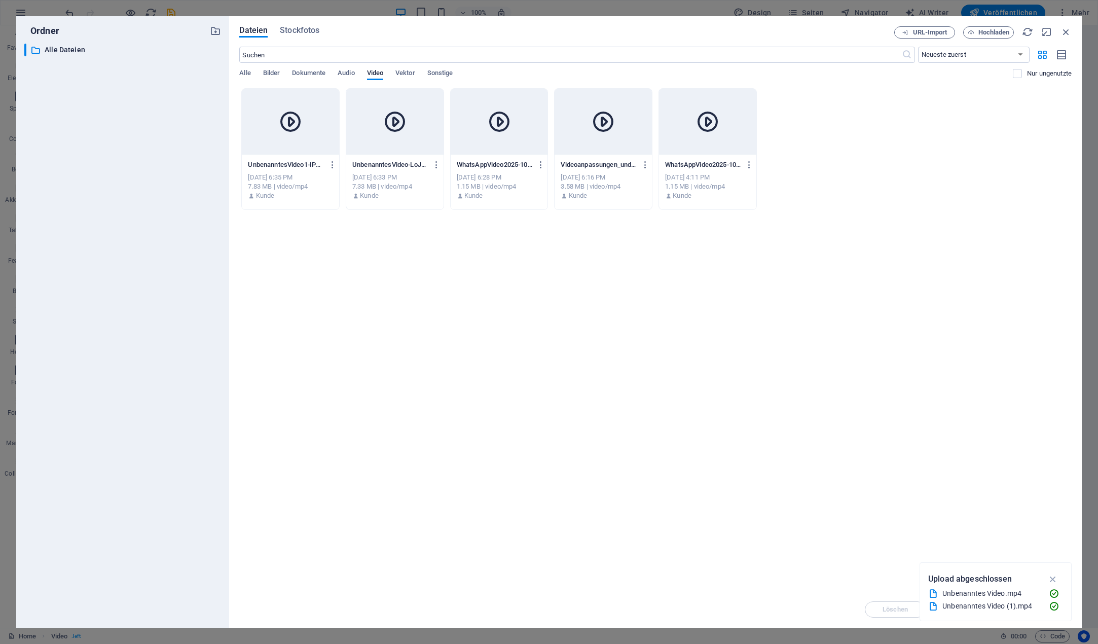
click at [305, 183] on div "7.83 MB | video/mp4" at bounding box center [290, 186] width 85 height 9
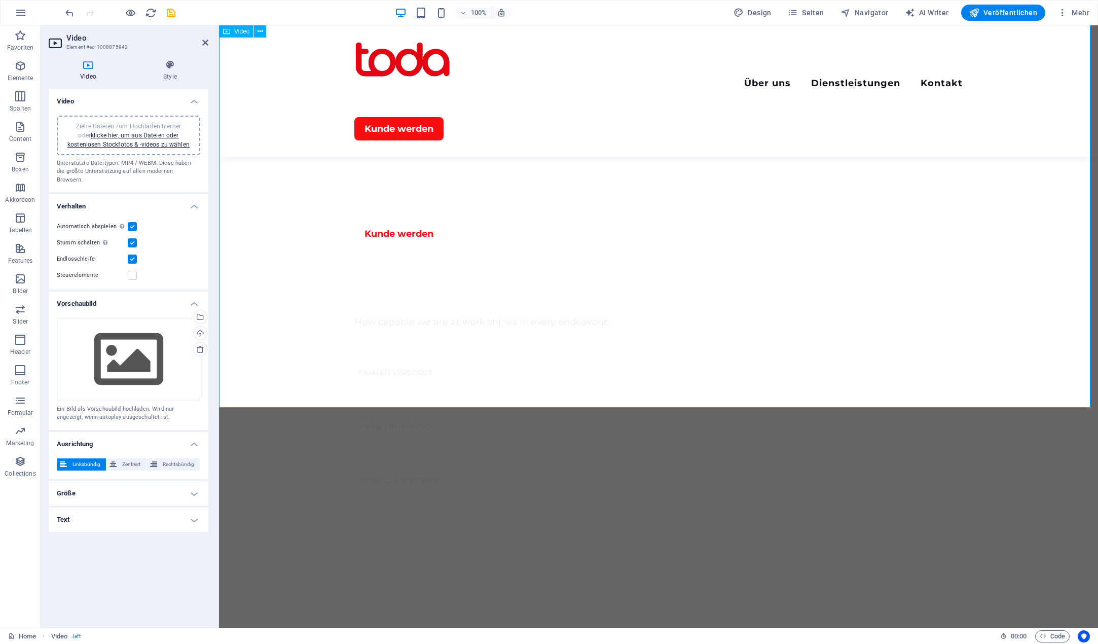
scroll to position [710, 0]
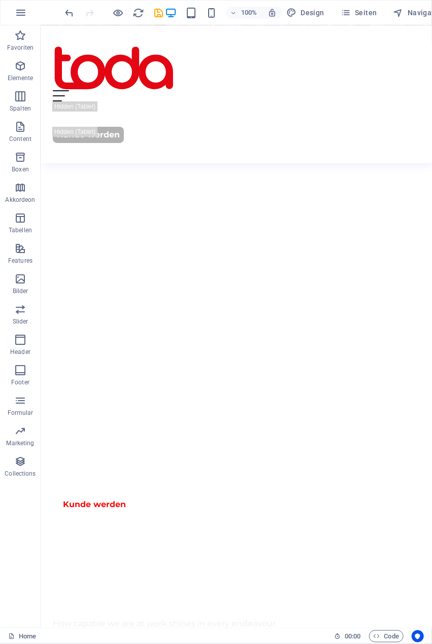
scroll to position [809, 0]
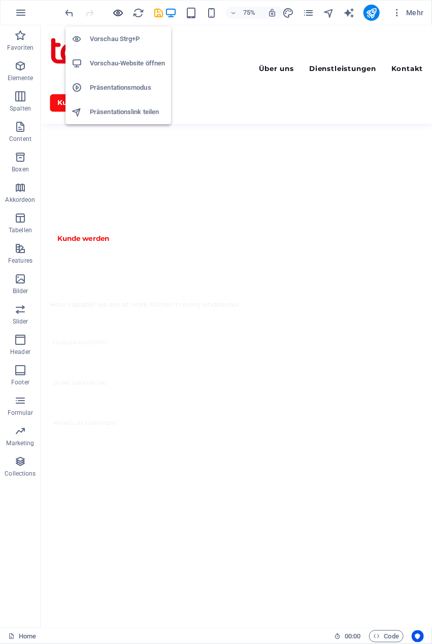
click at [122, 13] on icon "button" at bounding box center [119, 13] width 12 height 12
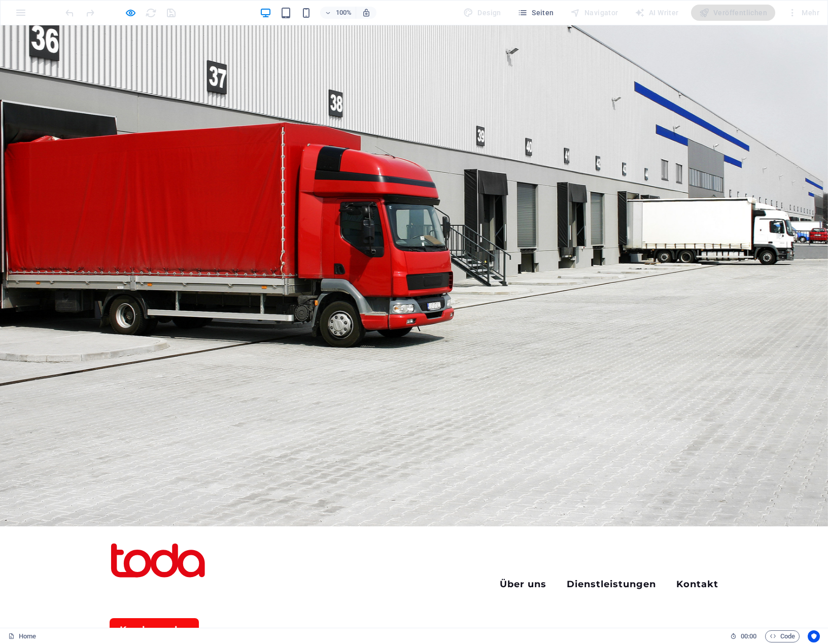
scroll to position [0, 0]
